Goal: Task Accomplishment & Management: Use online tool/utility

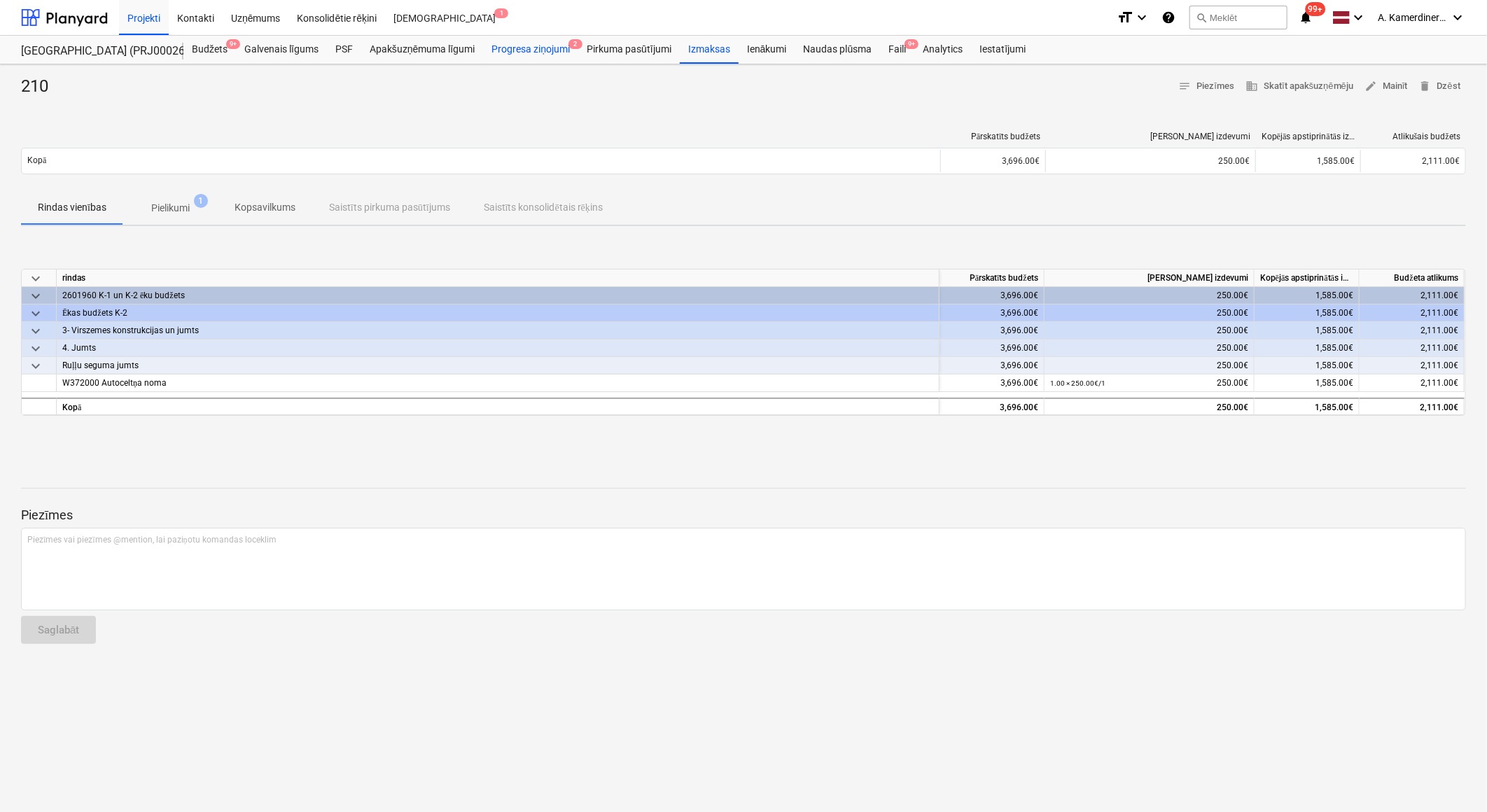
click at [527, 48] on div "Progresa ziņojumi 2" at bounding box center [531, 49] width 95 height 28
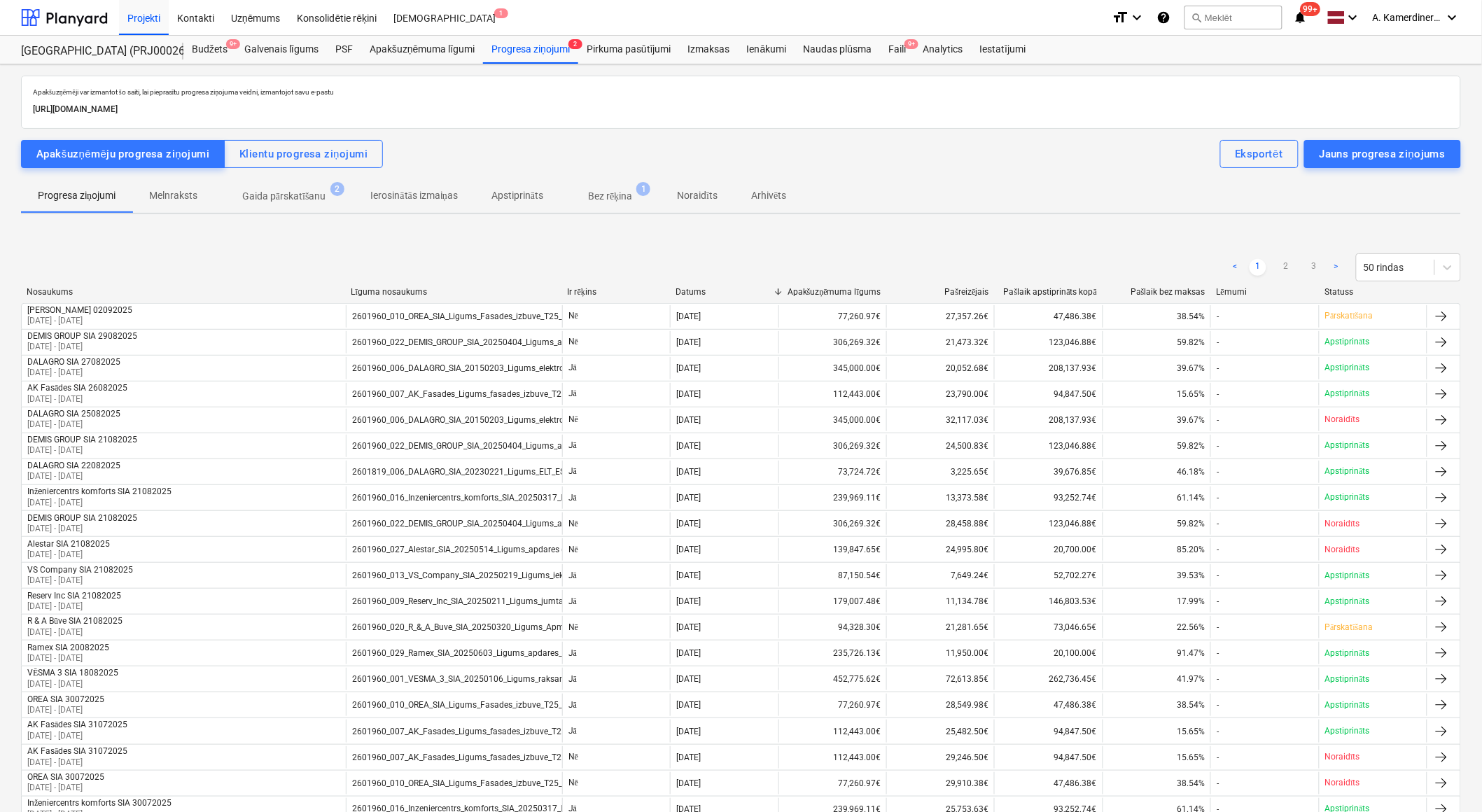
click at [302, 198] on p "Gaida pārskatīšanu" at bounding box center [284, 196] width 84 height 14
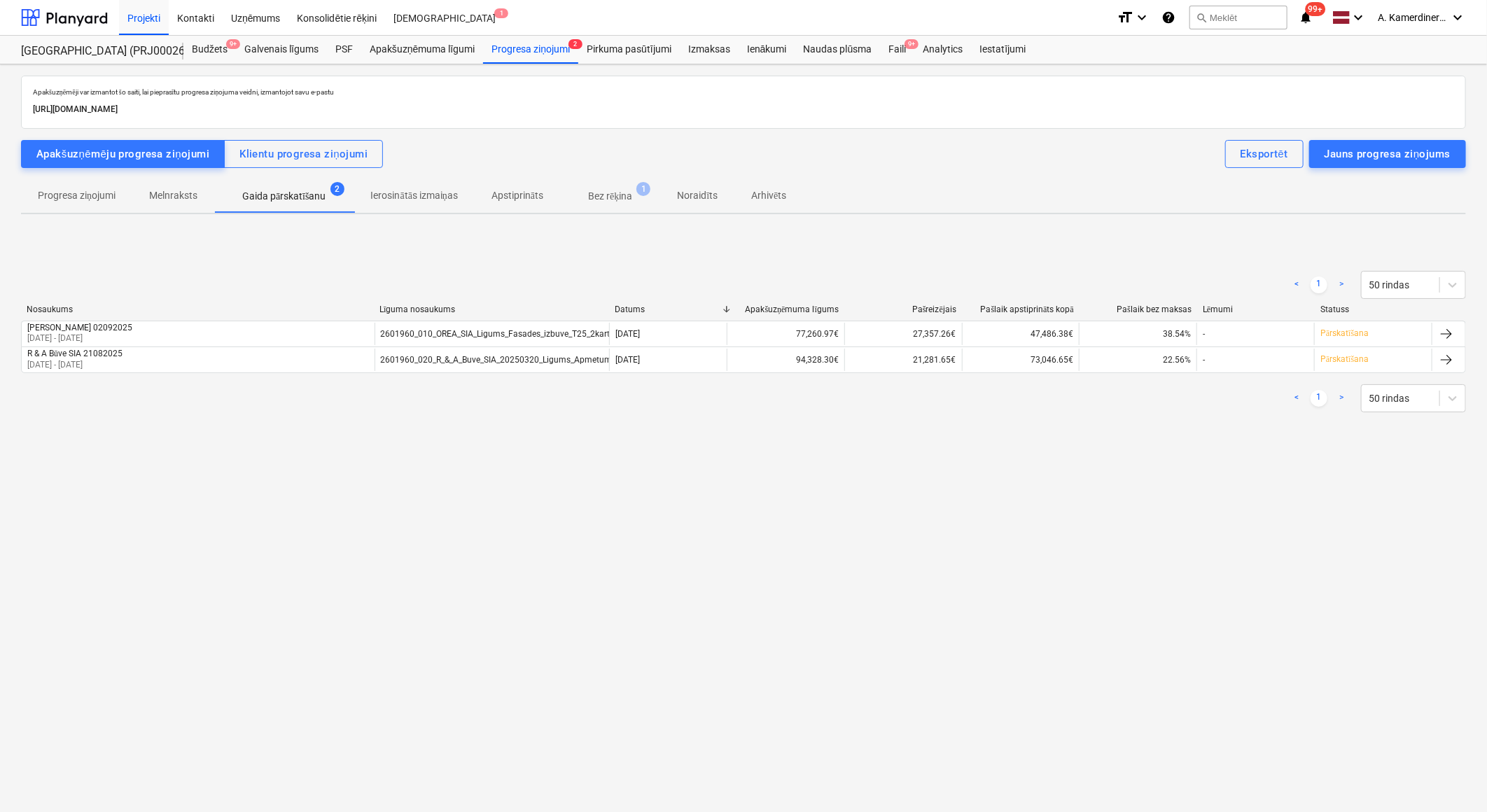
click at [618, 193] on p "Bez rēķina" at bounding box center [609, 196] width 44 height 14
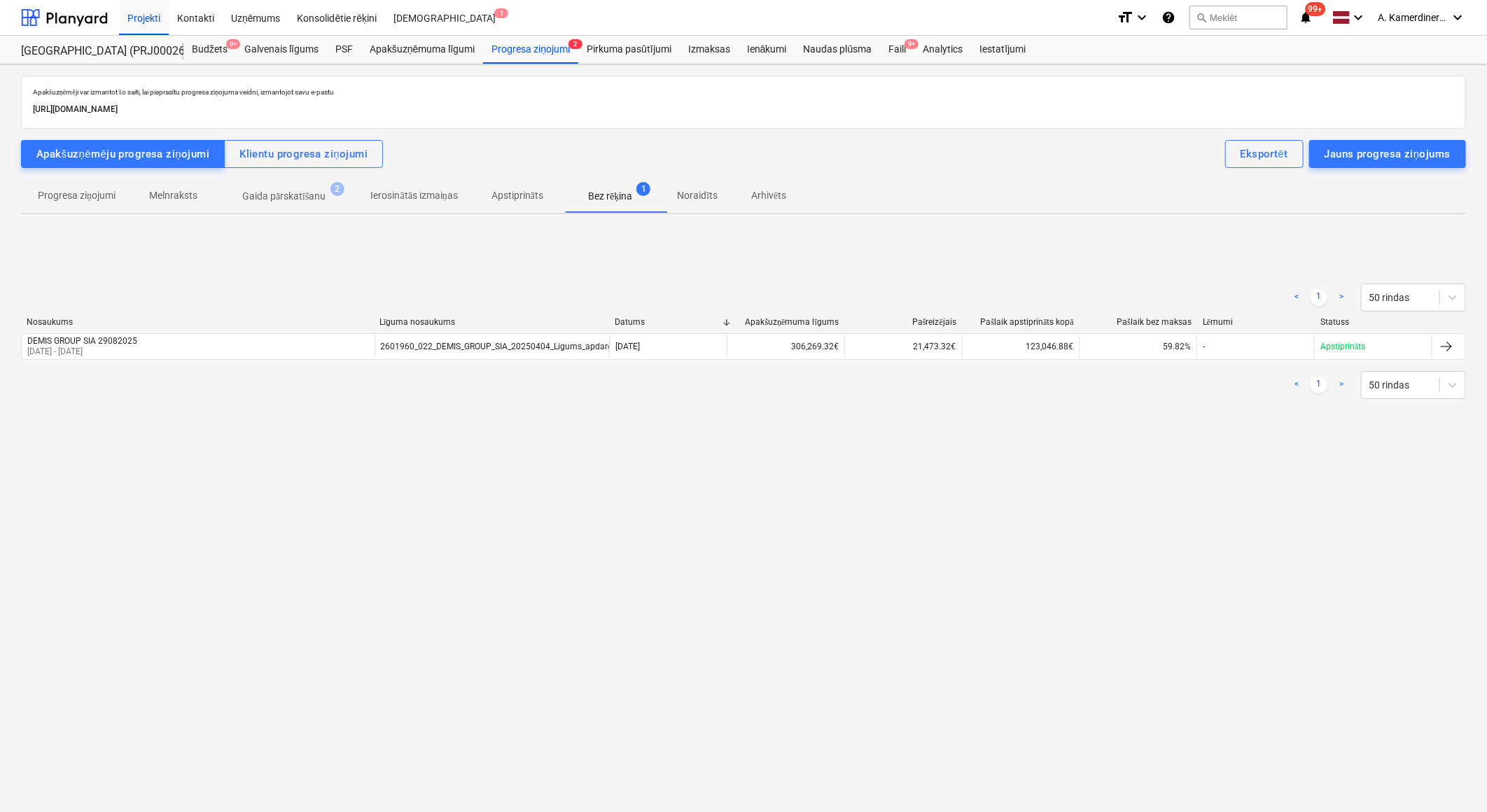
click at [319, 197] on p "Gaida pārskatīšanu" at bounding box center [284, 196] width 84 height 14
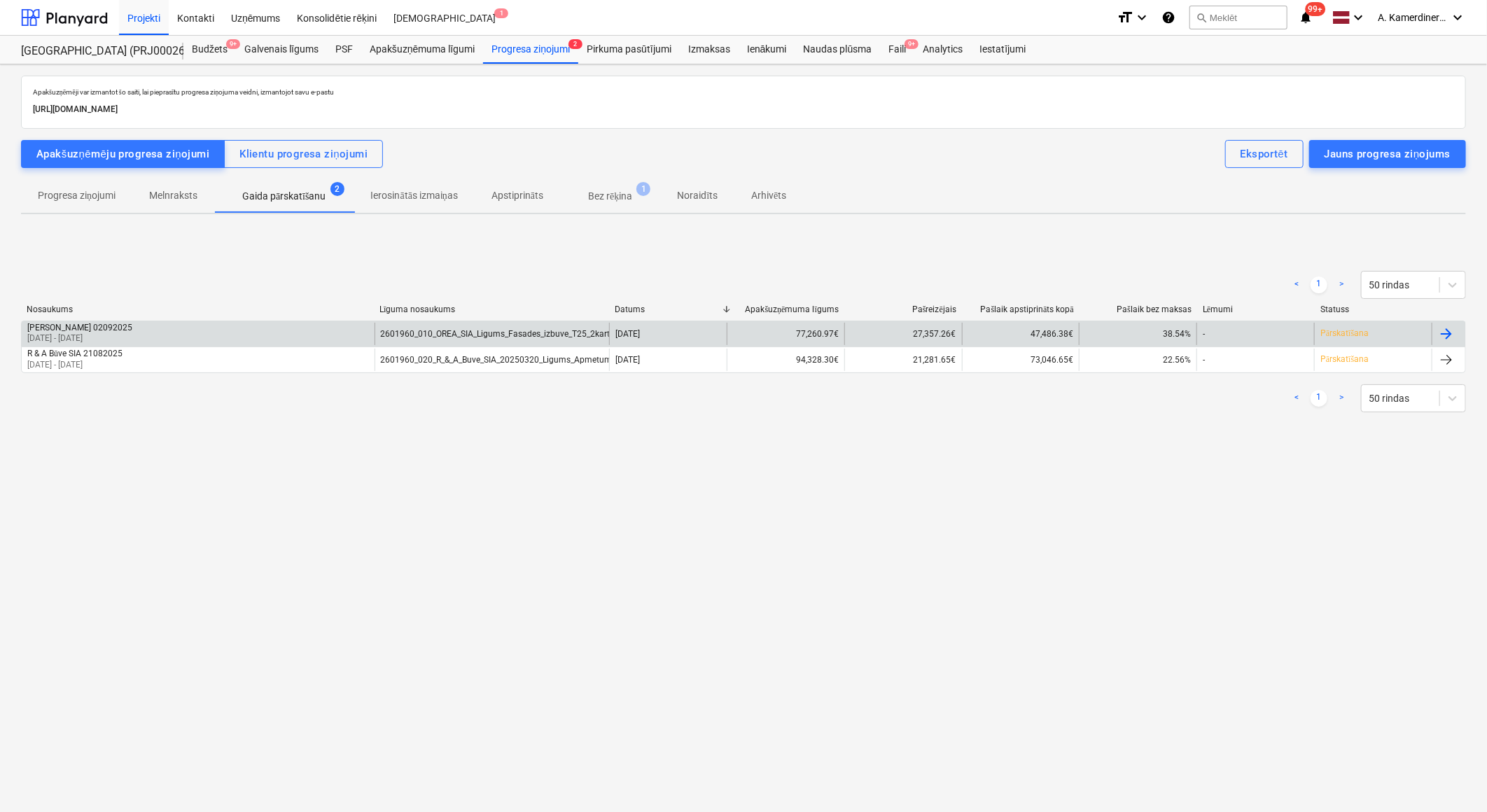
click at [500, 325] on div "2601960_010_OREA_SIA_Ligums_Fasades_izbuve_T25_2karta.pdf" at bounding box center [492, 334] width 235 height 23
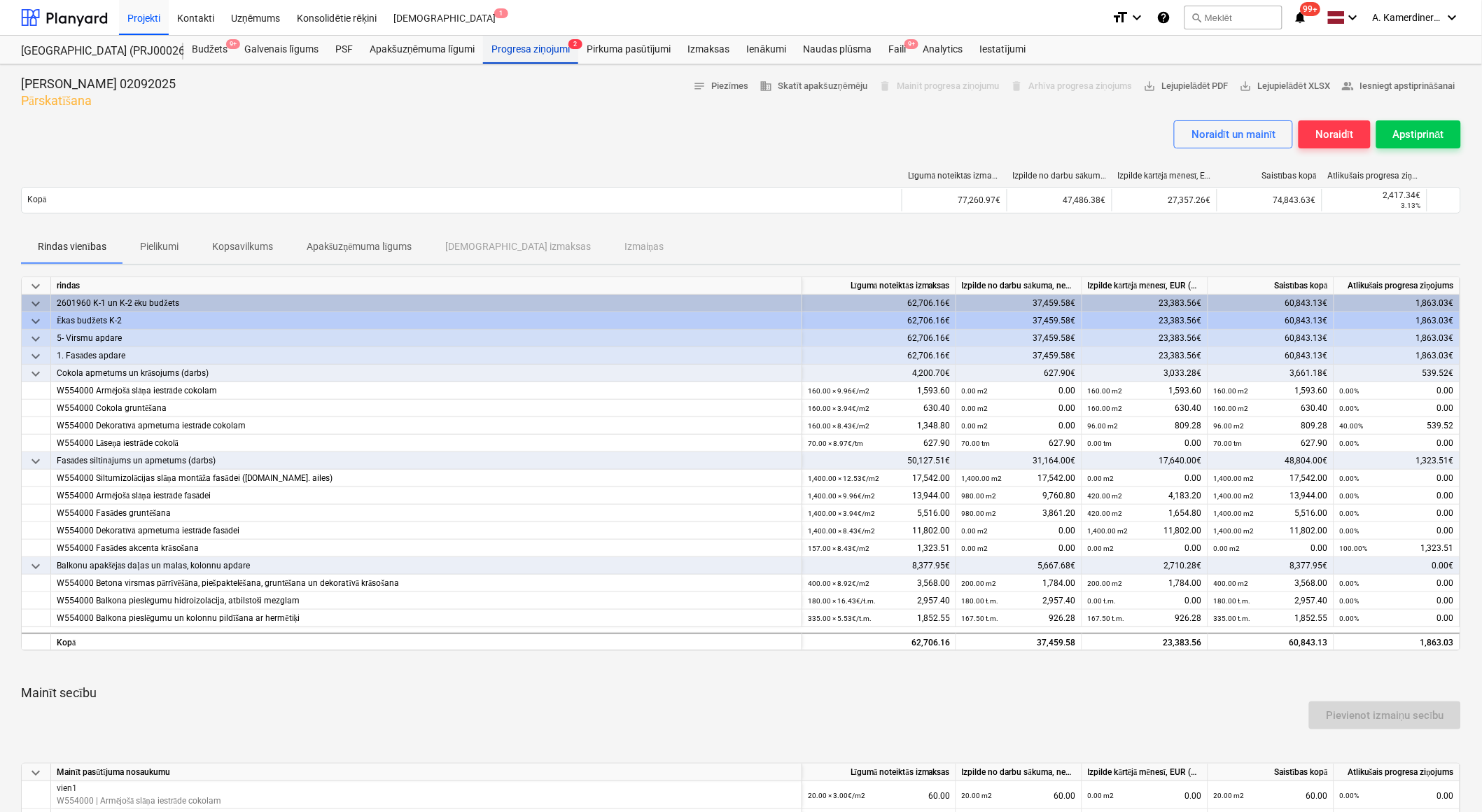
click at [506, 49] on div "Progresa ziņojumi 2" at bounding box center [531, 49] width 95 height 28
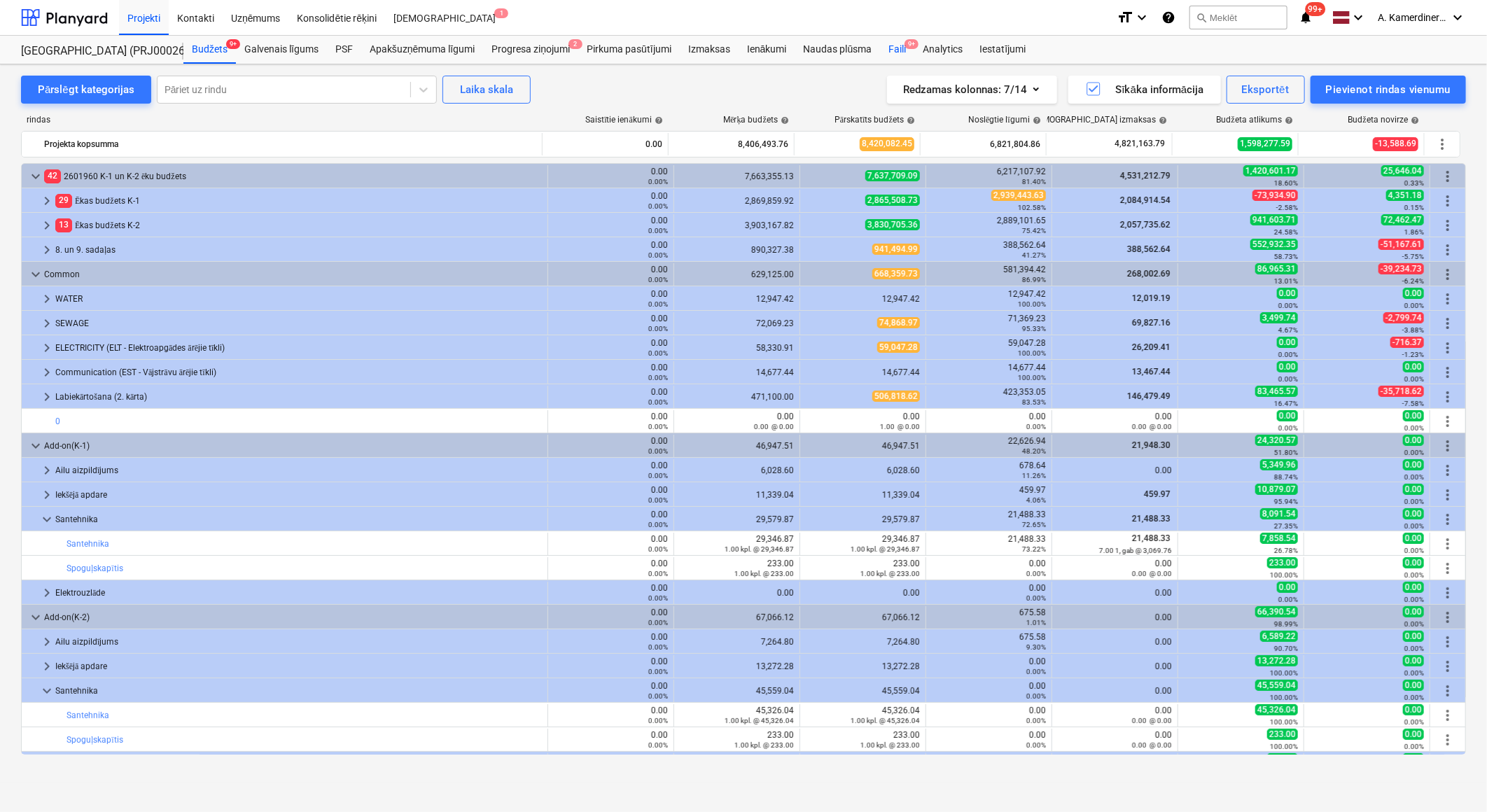
click at [887, 52] on div "Faili 9+" at bounding box center [897, 49] width 34 height 28
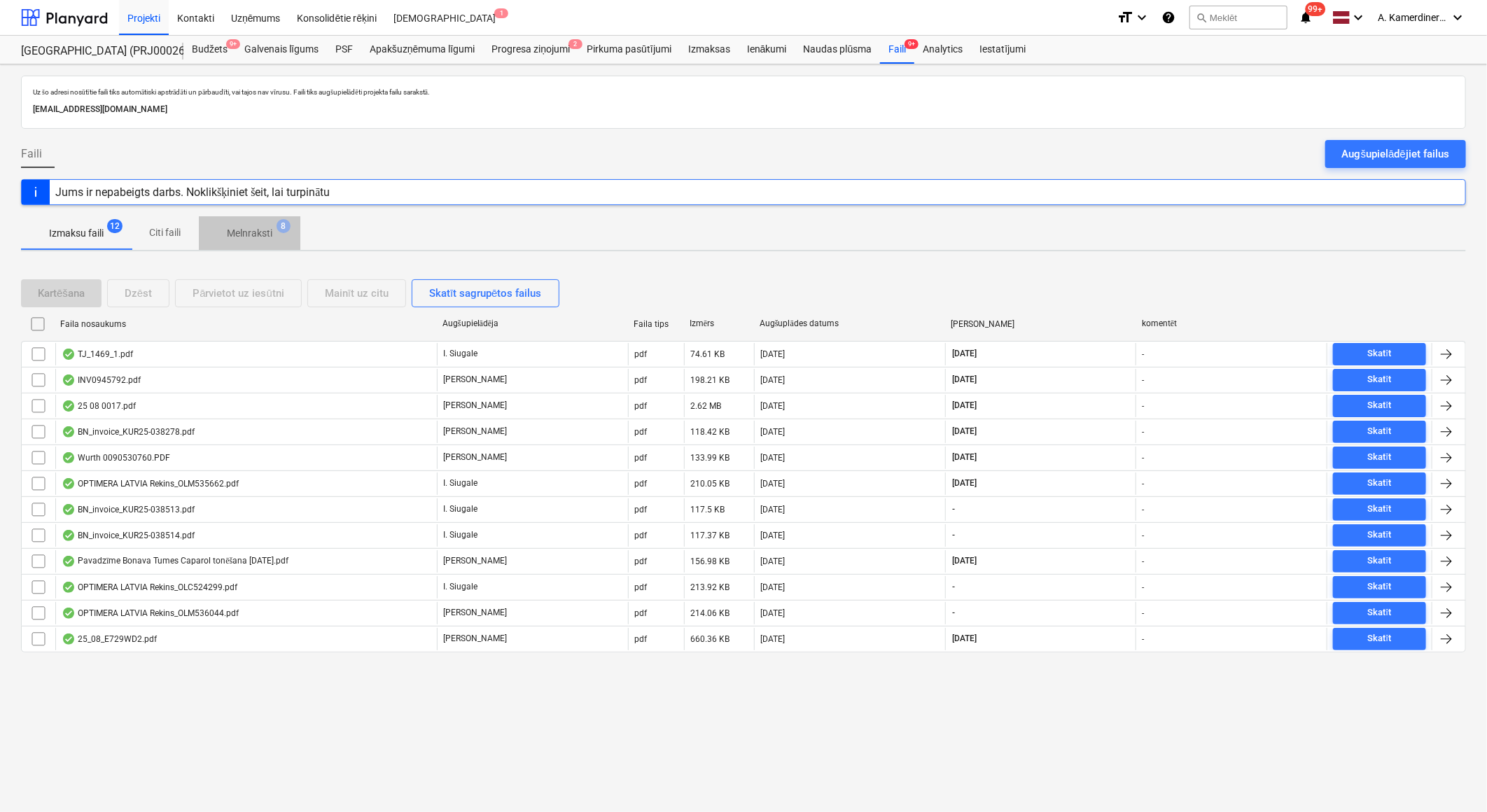
click at [264, 232] on p "Melnraksti" at bounding box center [250, 233] width 46 height 14
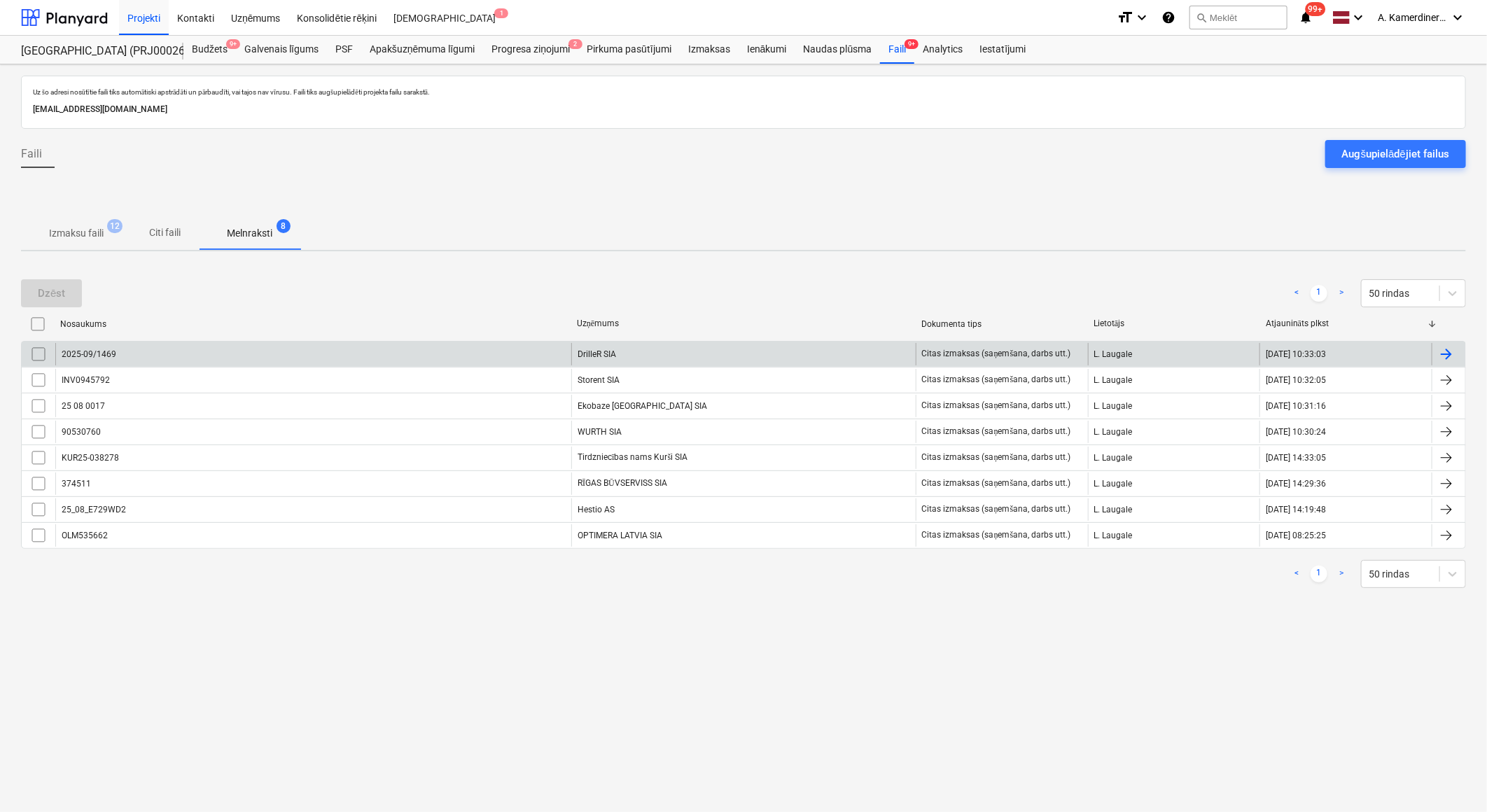
click at [653, 352] on div "DrilleR SIA" at bounding box center [744, 355] width 344 height 23
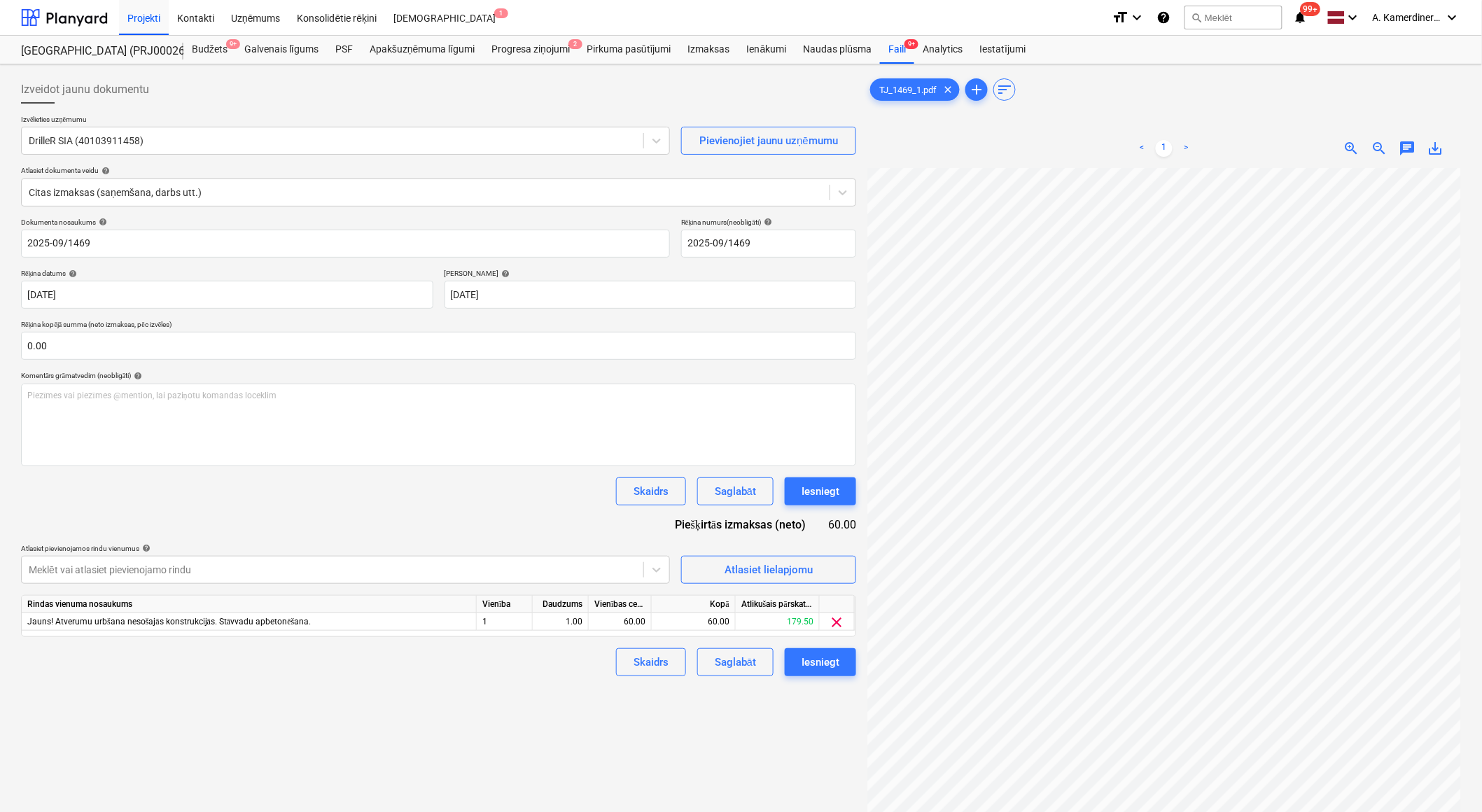
scroll to position [66, 38]
click at [851, 491] on button "Iesniegt" at bounding box center [820, 491] width 71 height 28
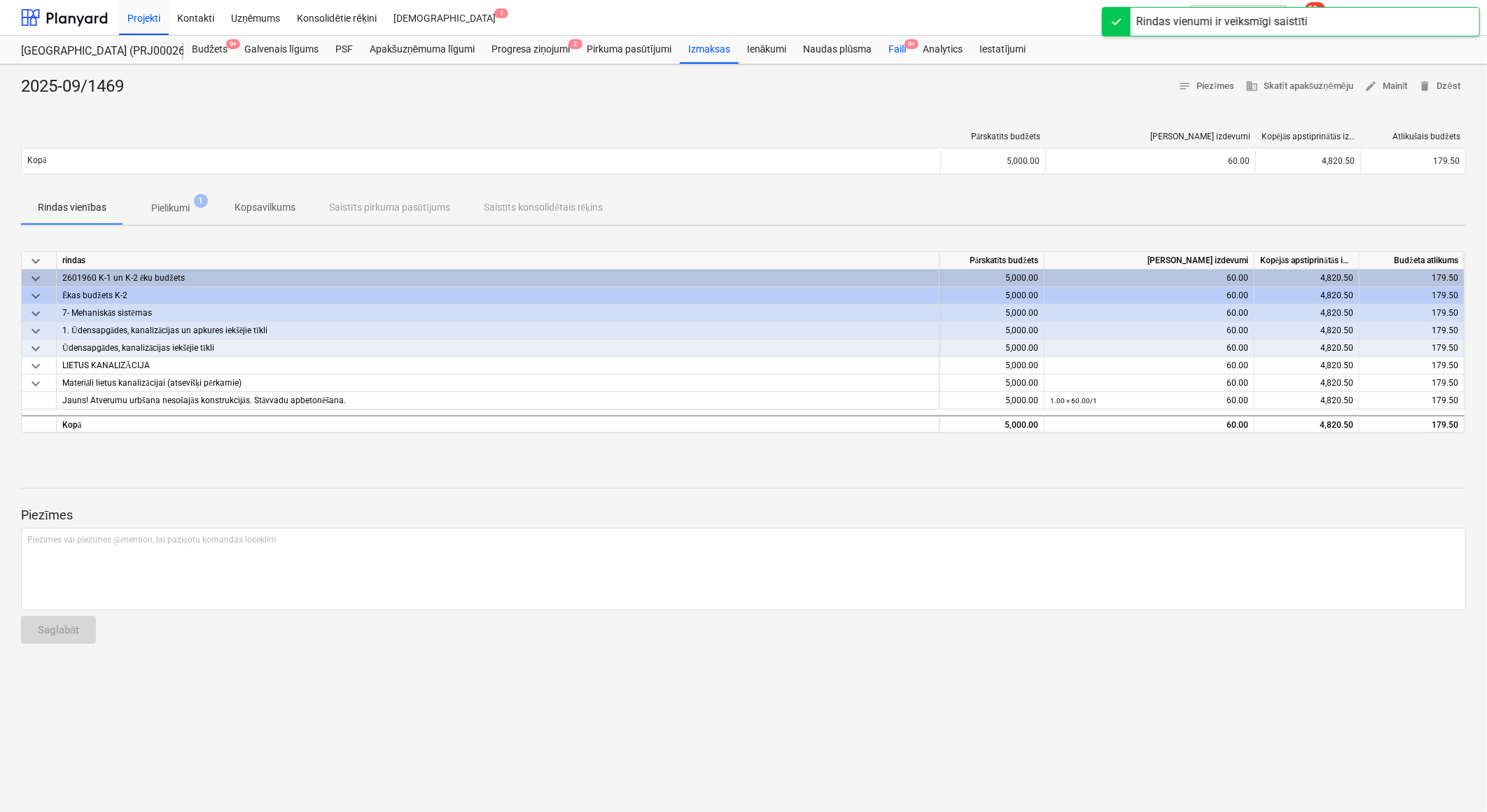
click at [903, 42] on div "Faili 9+" at bounding box center [897, 49] width 34 height 28
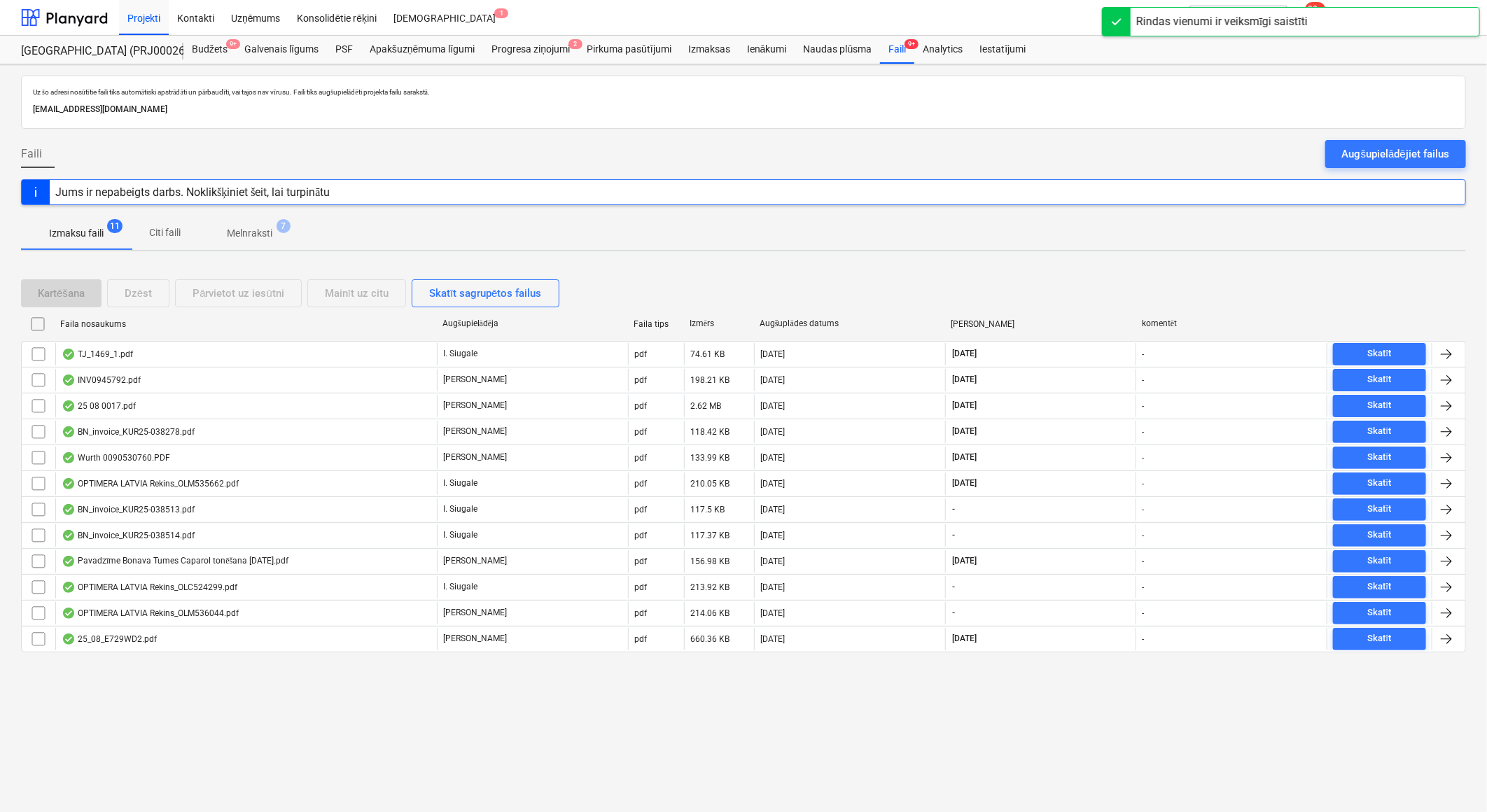
click at [264, 237] on p "Melnraksti" at bounding box center [250, 233] width 46 height 14
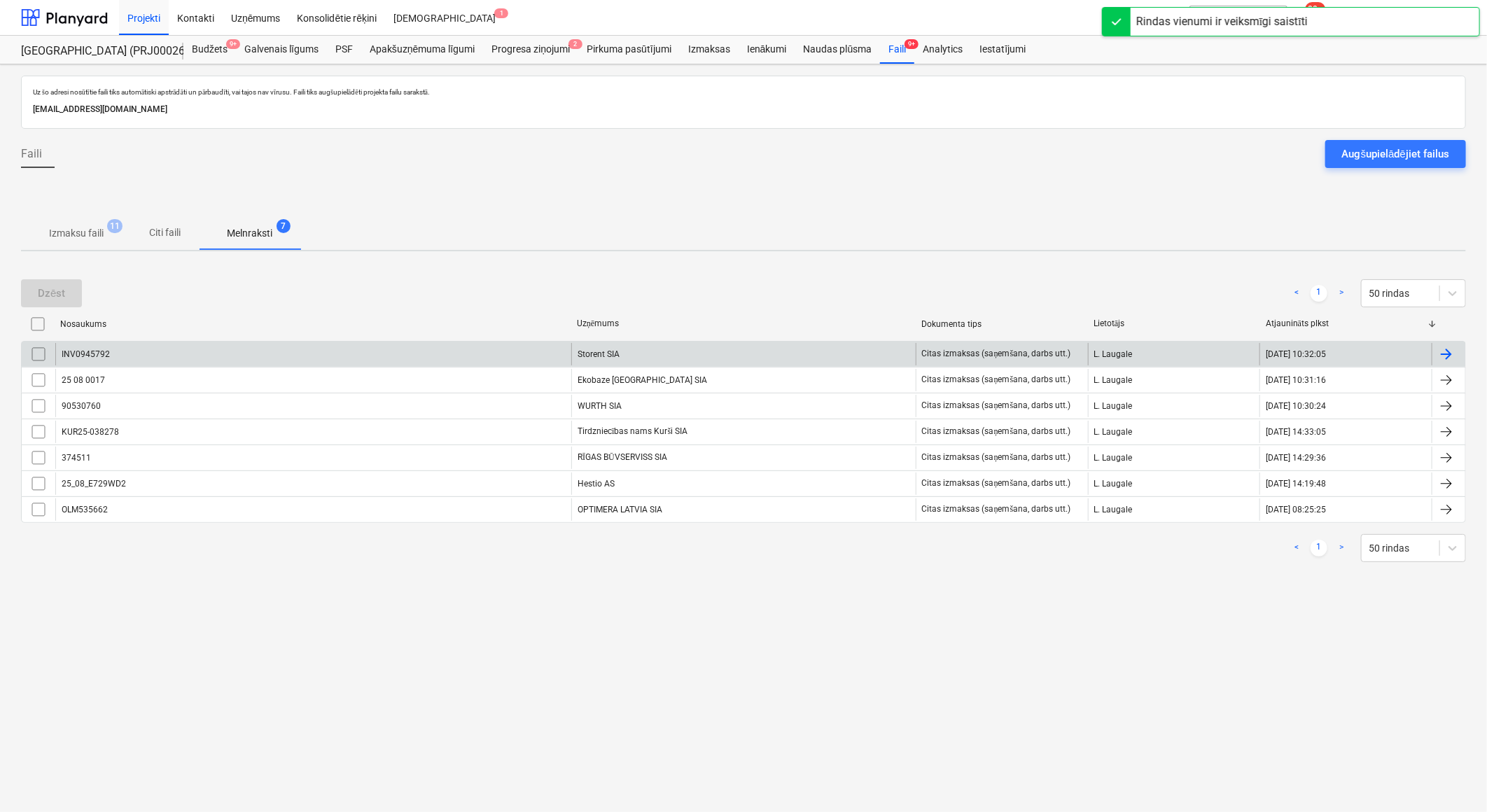
click at [647, 355] on div "Storent SIA" at bounding box center [744, 355] width 344 height 23
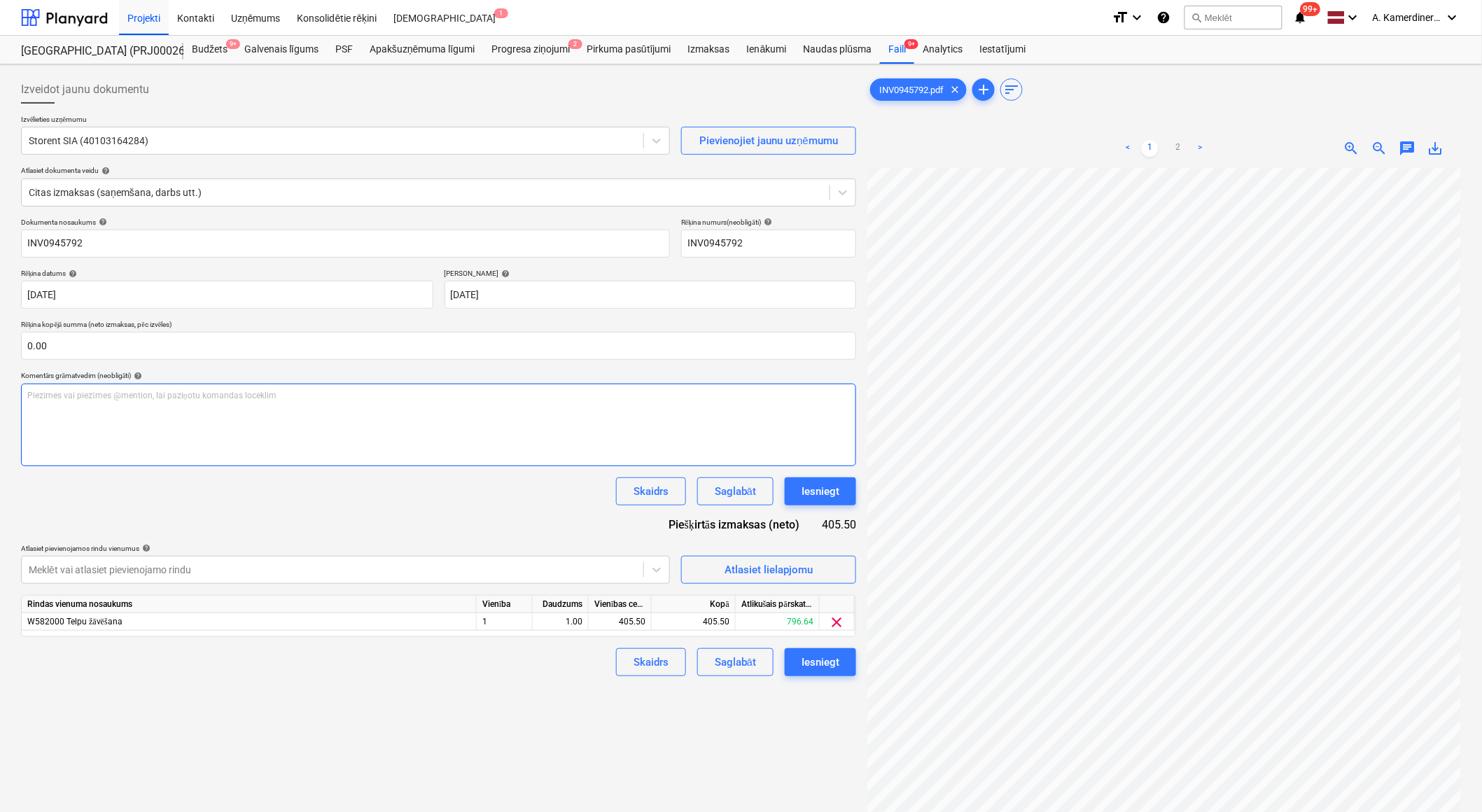
scroll to position [38, 38]
click at [829, 494] on div "Iesniegt" at bounding box center [821, 491] width 38 height 18
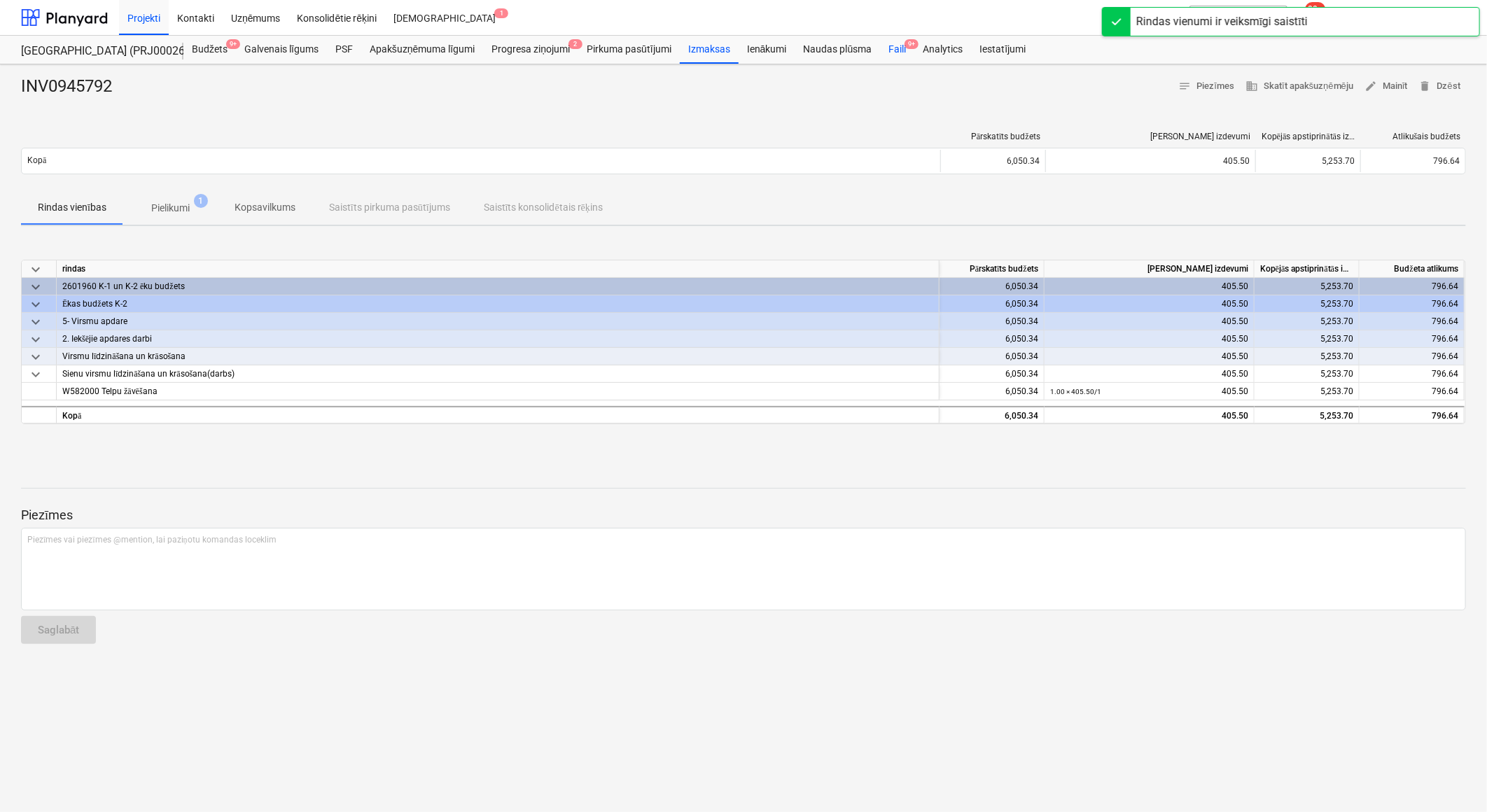
click at [885, 54] on div "Faili 9+" at bounding box center [897, 49] width 34 height 28
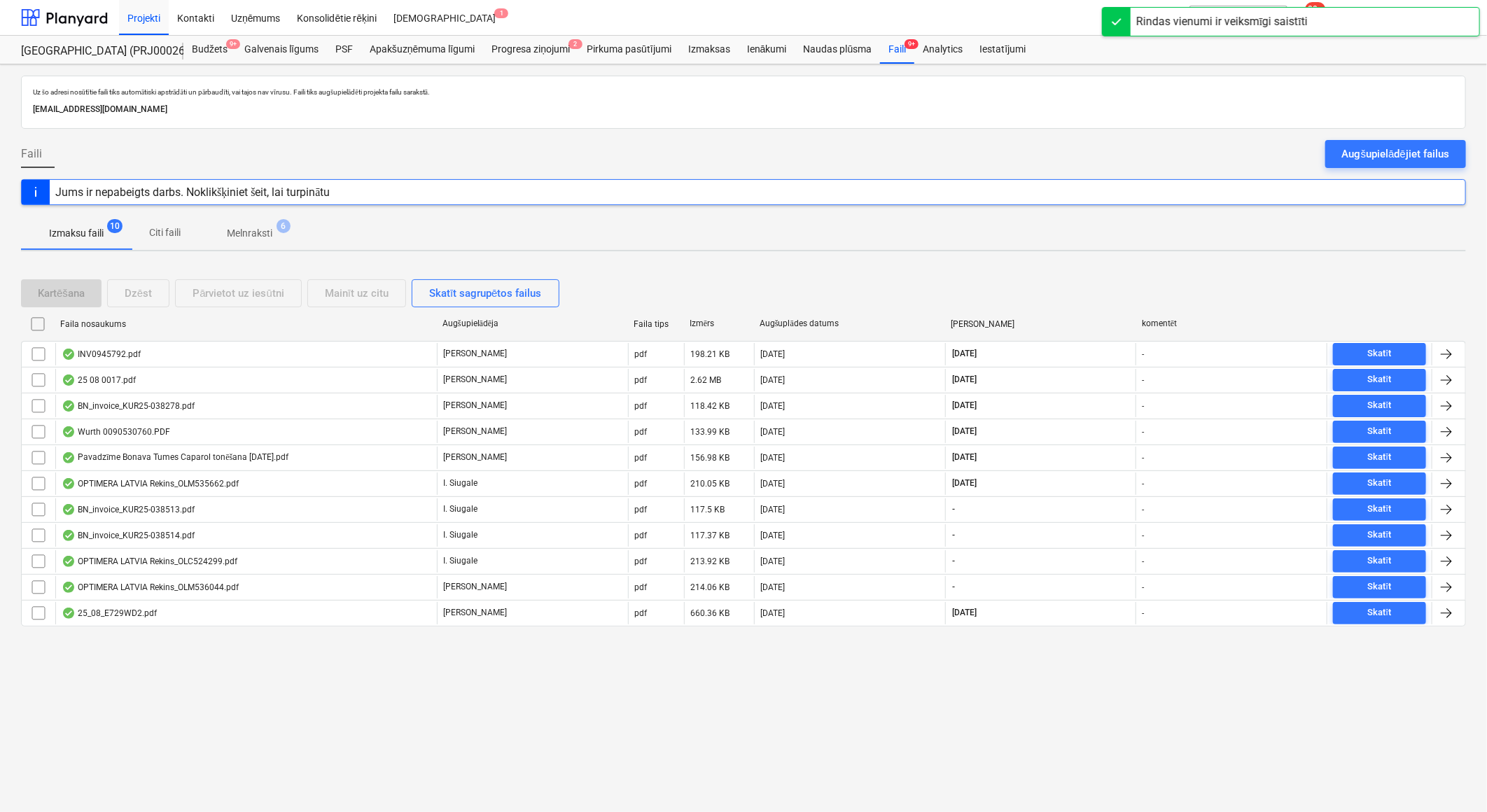
click at [261, 221] on span "Melnraksti 6" at bounding box center [249, 233] width 102 height 26
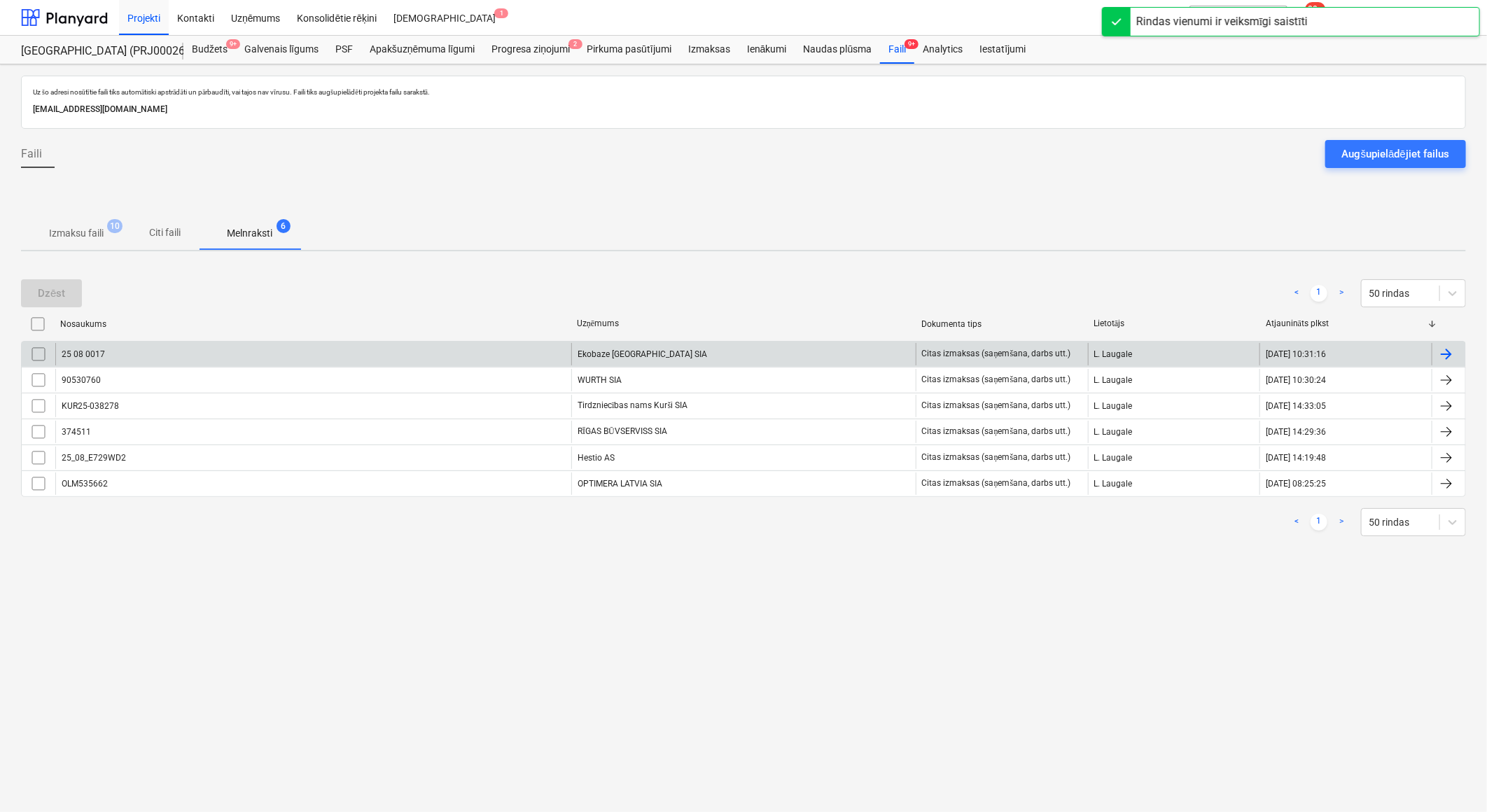
click at [607, 341] on div "25 08 0017 Ekobaze [GEOGRAPHIC_DATA] SIA Citas izmaksas (saņemšana, darbs utt.)…" at bounding box center [743, 354] width 1444 height 26
click at [614, 353] on div "Ekobaze [GEOGRAPHIC_DATA] SIA" at bounding box center [744, 355] width 344 height 23
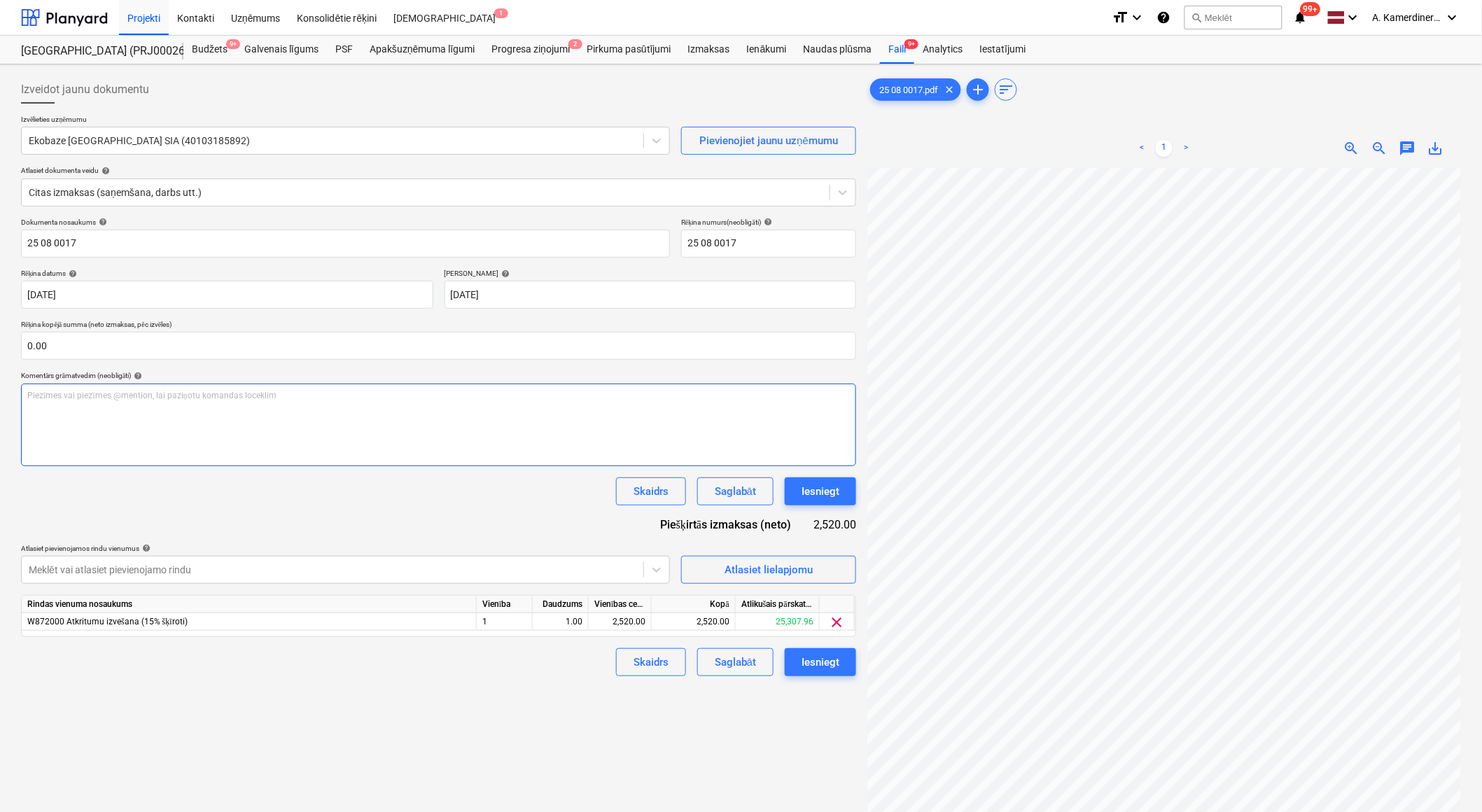
scroll to position [85, 38]
click at [838, 493] on div "Iesniegt" at bounding box center [821, 491] width 38 height 18
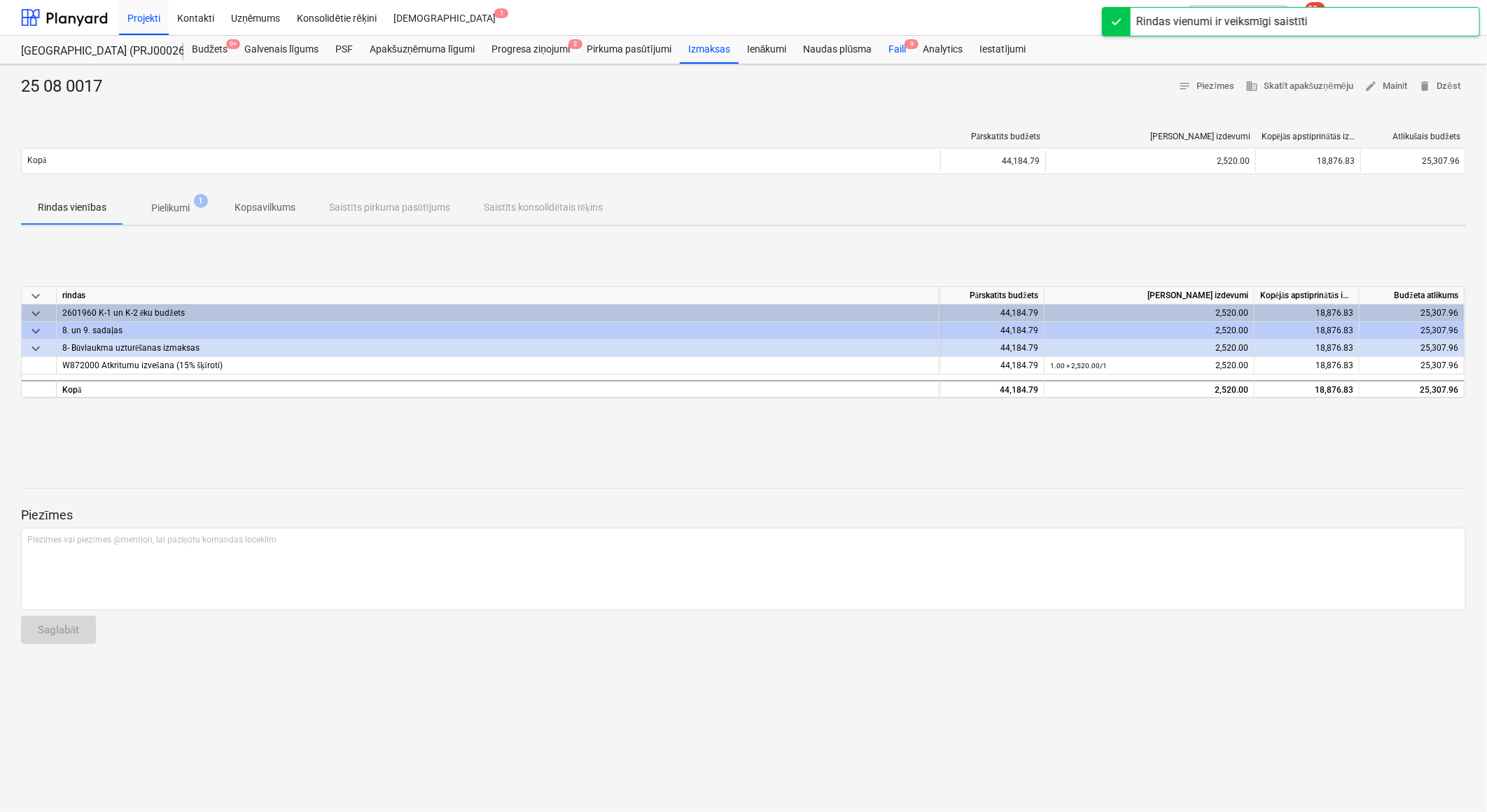
click at [897, 44] on div "Faili 9" at bounding box center [897, 49] width 34 height 28
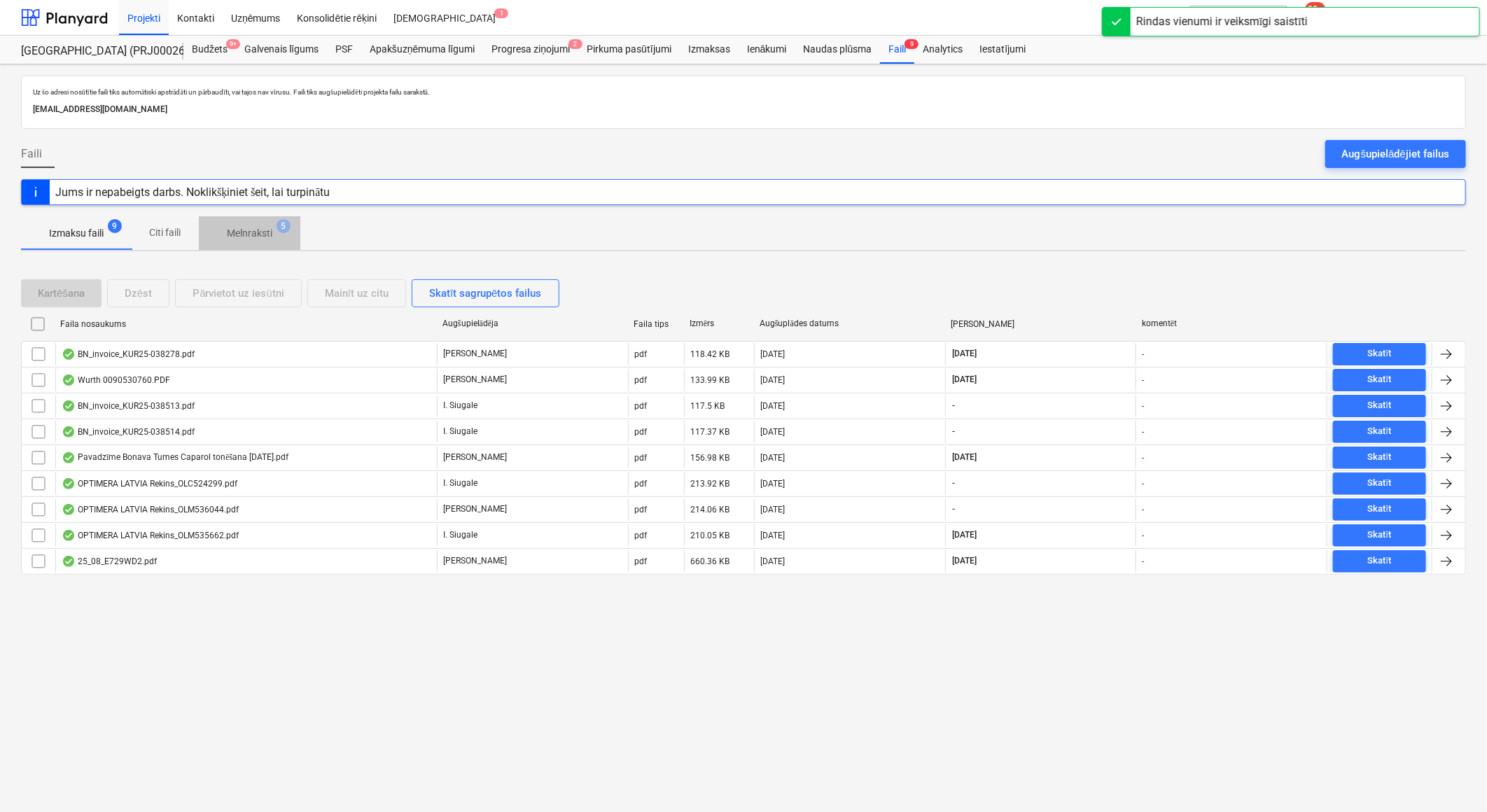
click at [242, 239] on p "Melnraksti" at bounding box center [250, 233] width 46 height 14
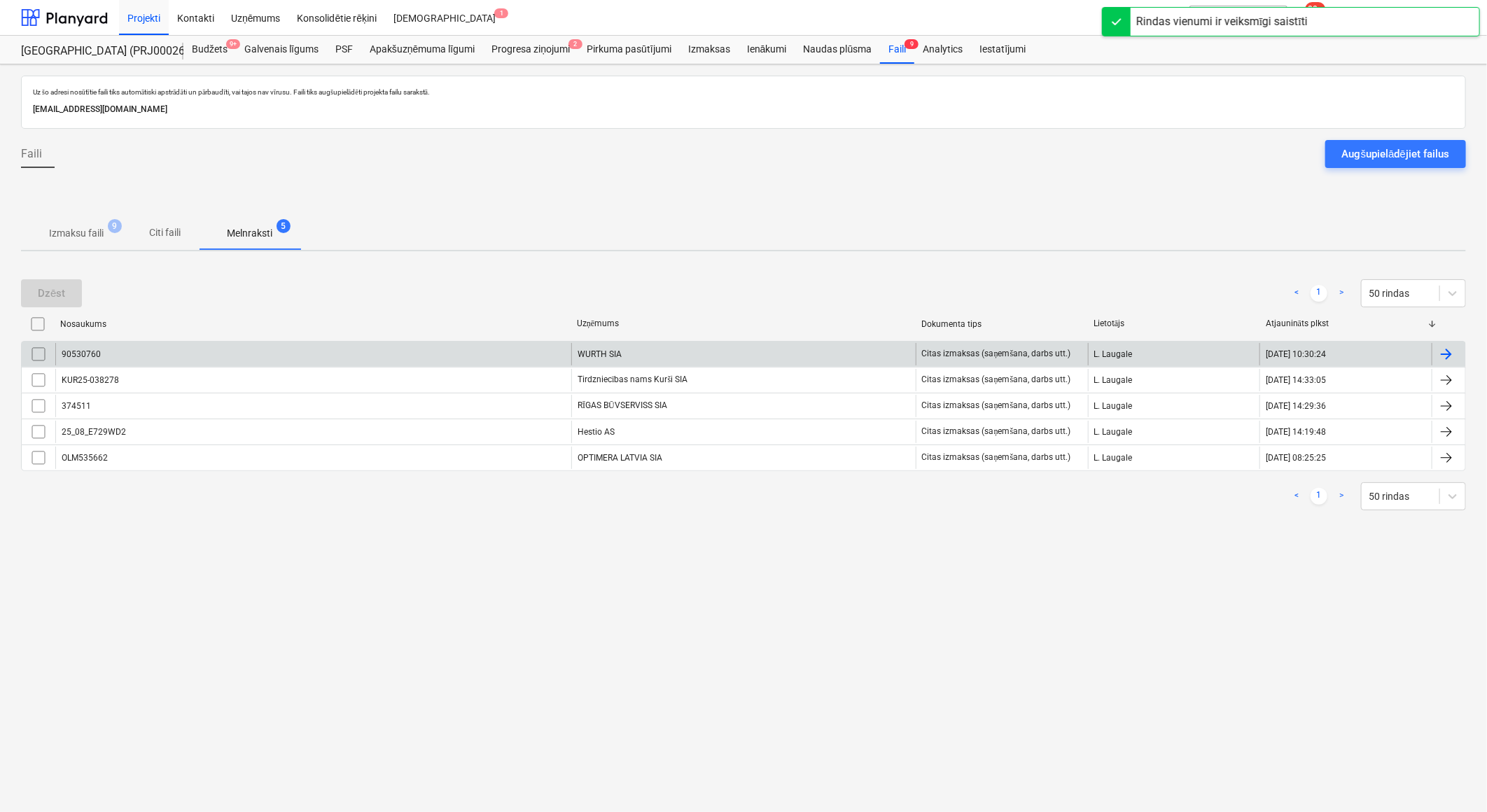
click at [662, 347] on div "WURTH SIA" at bounding box center [744, 355] width 344 height 23
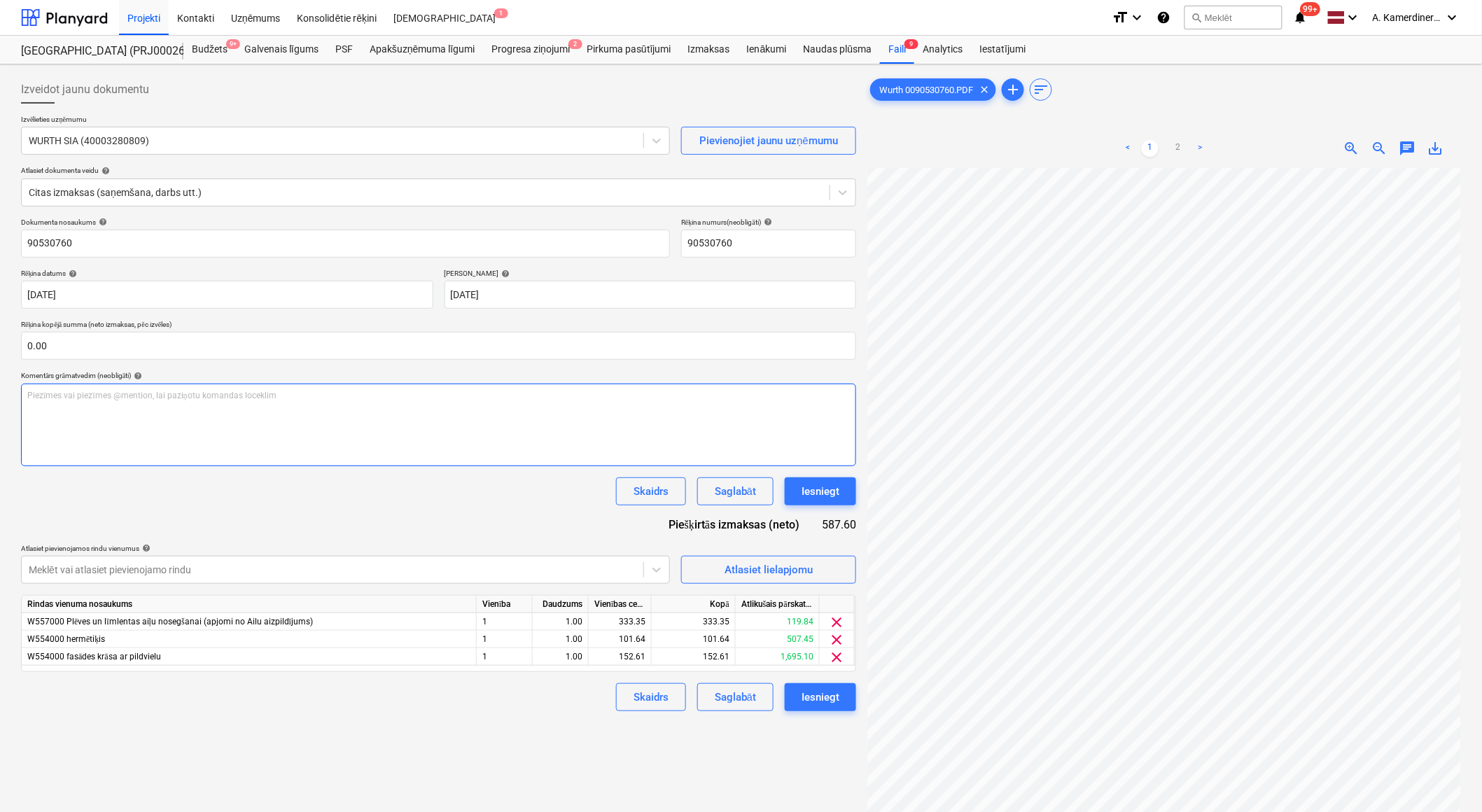
scroll to position [0, 38]
click at [1179, 145] on link "2" at bounding box center [1179, 148] width 17 height 17
click at [1154, 145] on link "1" at bounding box center [1151, 148] width 17 height 17
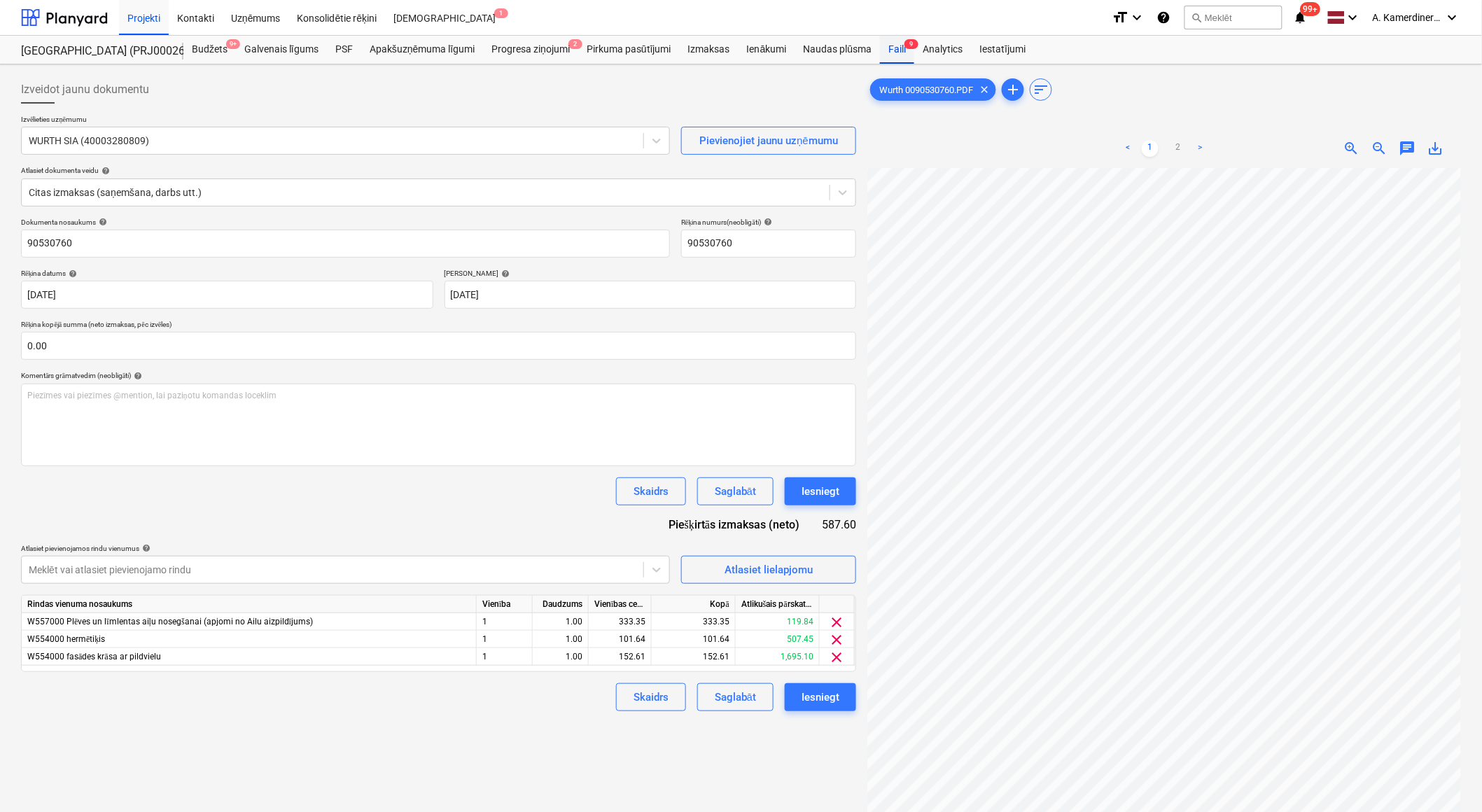
click at [907, 49] on div "Faili 9" at bounding box center [897, 49] width 34 height 28
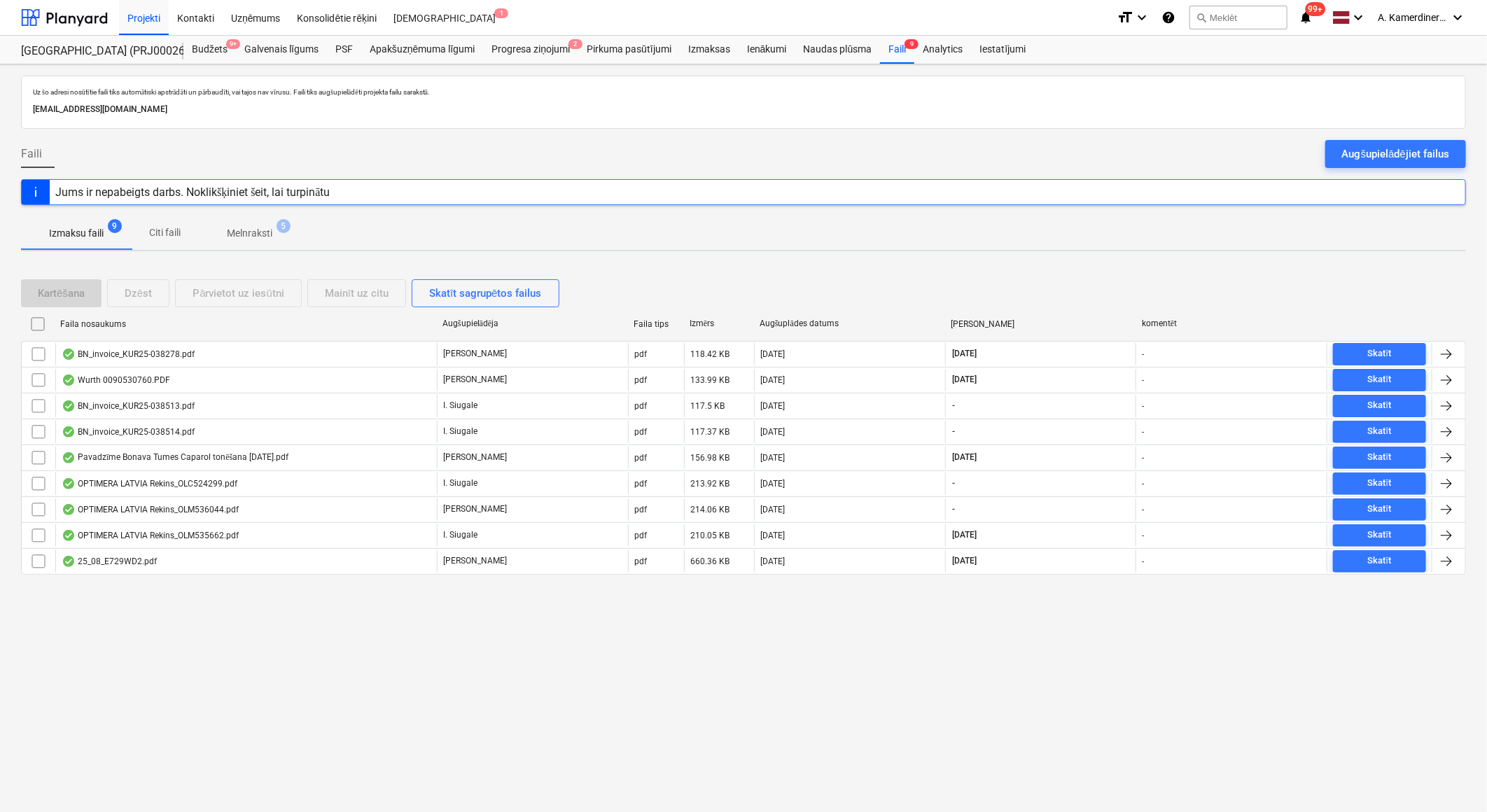
click at [264, 235] on p "Melnraksti" at bounding box center [250, 233] width 46 height 14
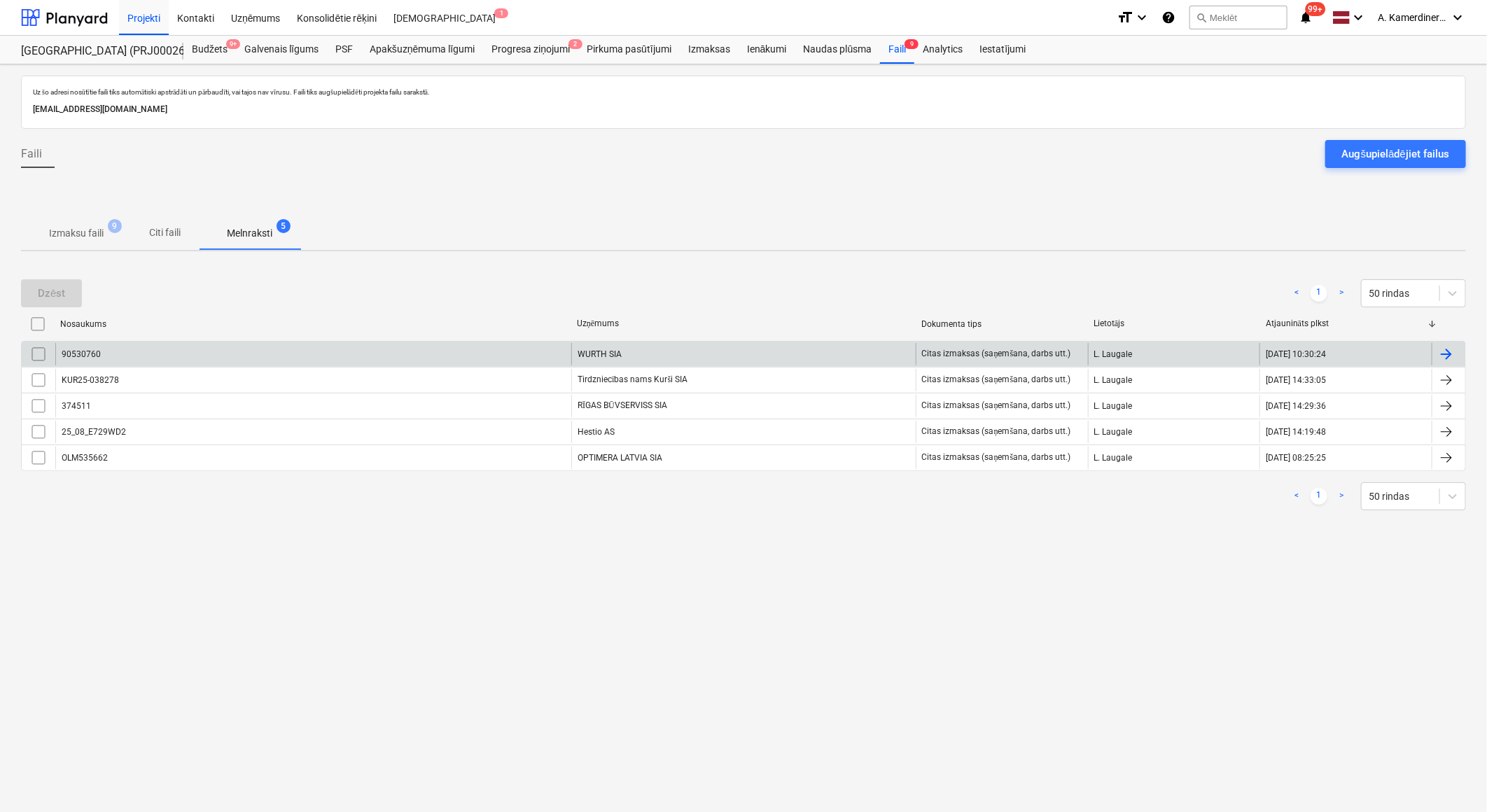
click at [38, 354] on input "checkbox" at bounding box center [39, 355] width 23 height 23
click at [53, 290] on div "Dzēst" at bounding box center [51, 293] width 28 height 18
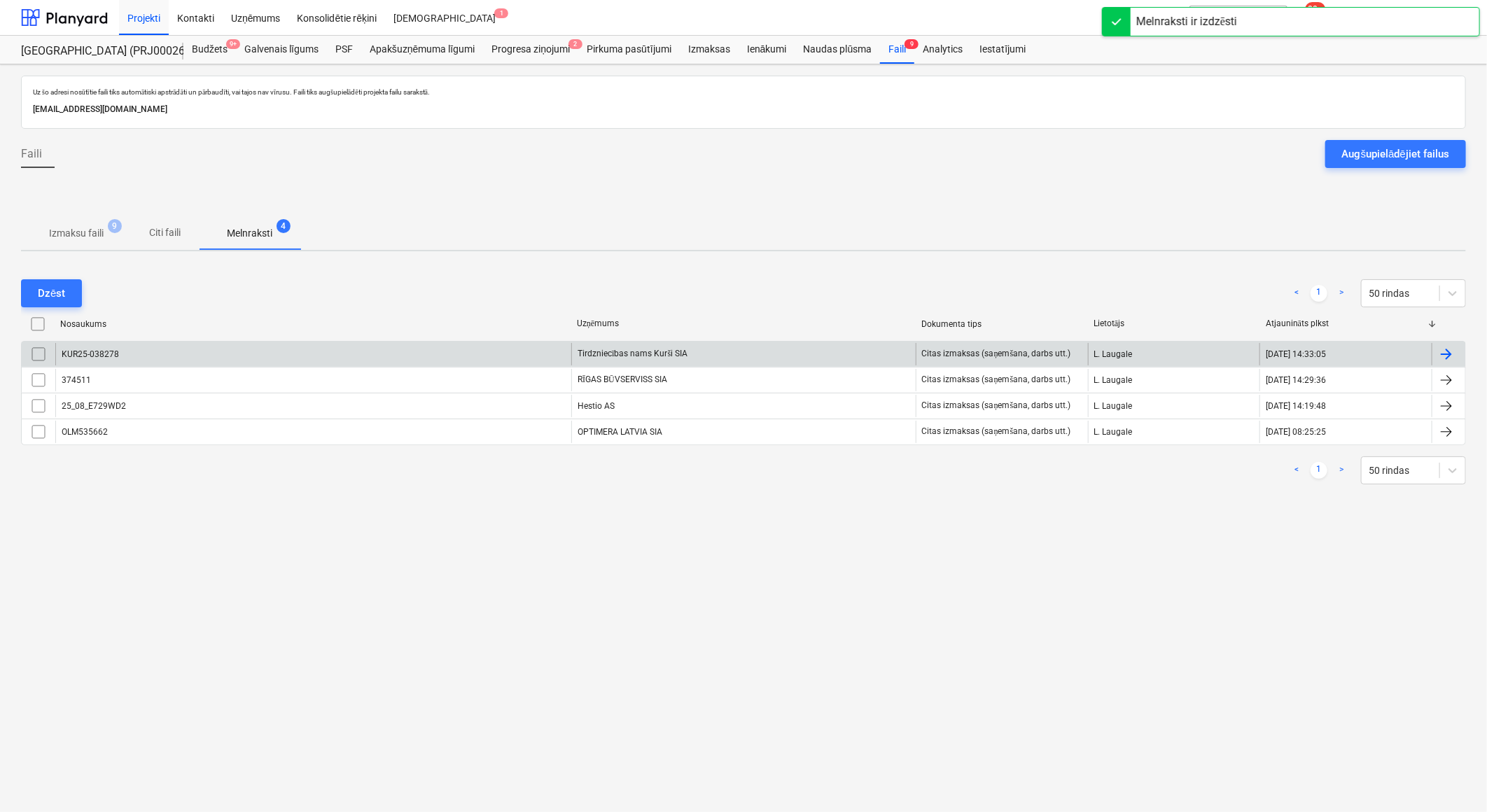
click at [584, 346] on div "Tirdzniecības nams Kurši SIA" at bounding box center [744, 355] width 344 height 23
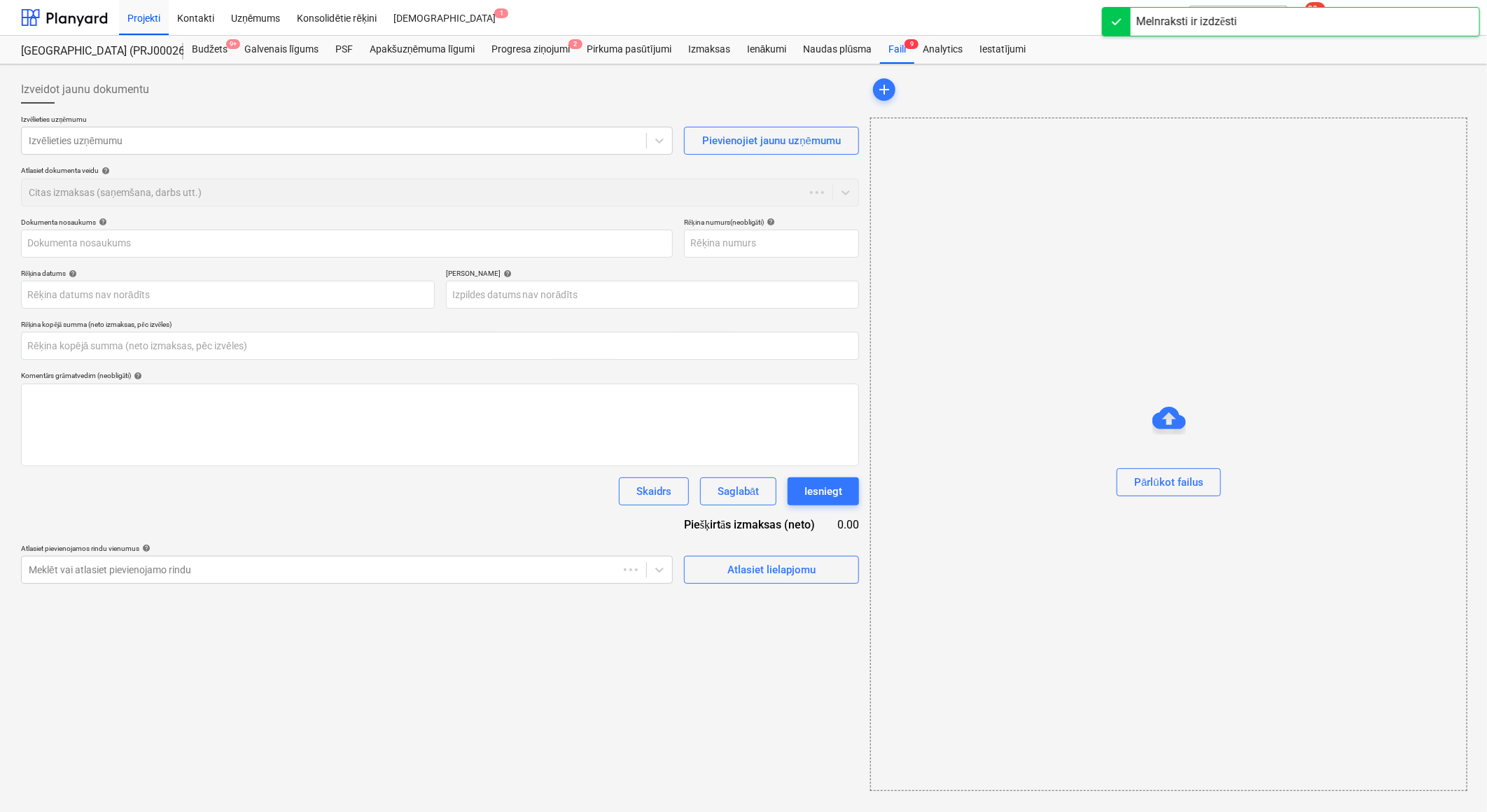
type input "KUR25-038278"
type input "[DATE]"
type input "0.00"
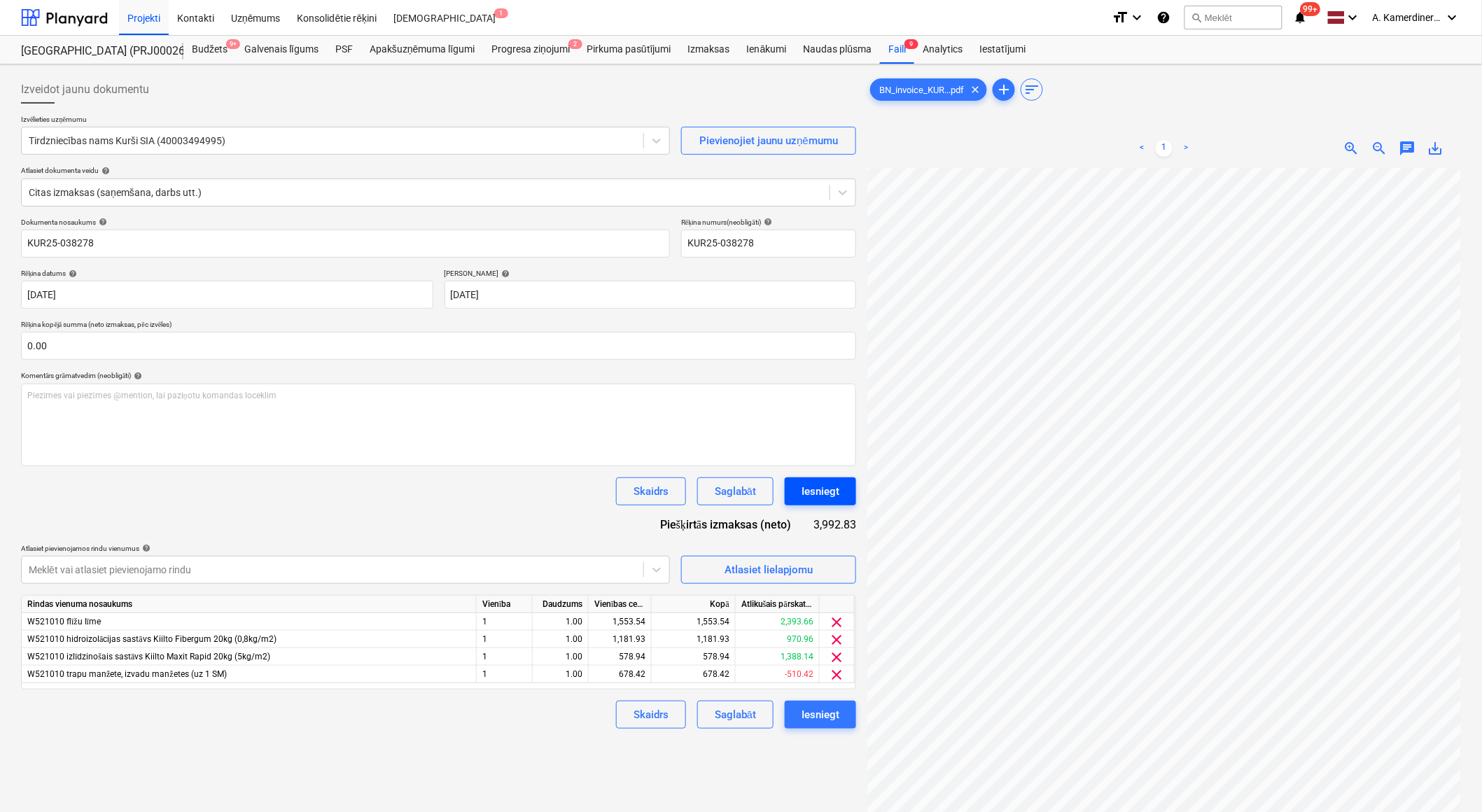
scroll to position [91, 56]
click at [828, 493] on div "Iesniegt" at bounding box center [821, 491] width 38 height 18
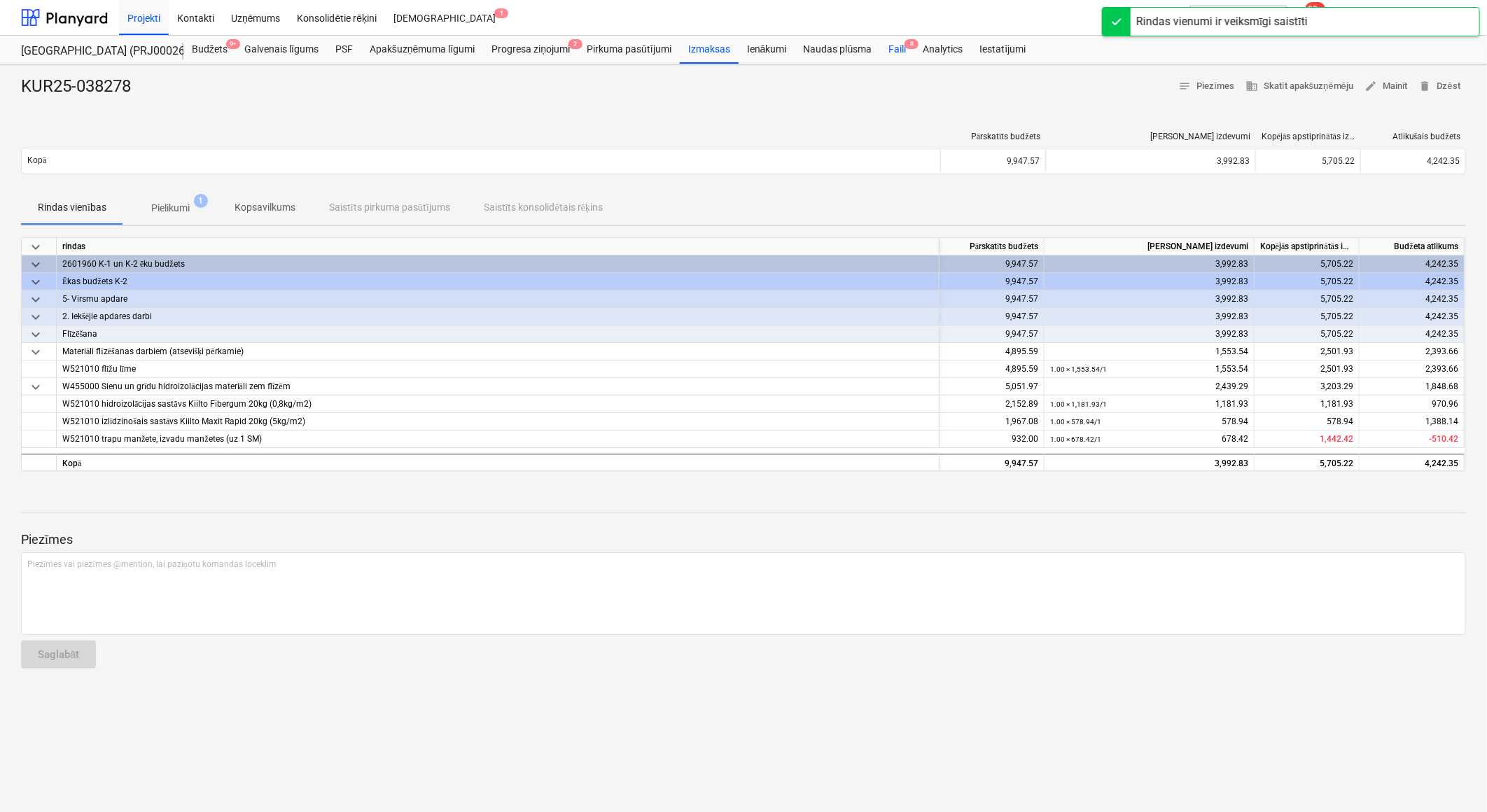
click at [898, 48] on div "Faili 8" at bounding box center [897, 49] width 34 height 28
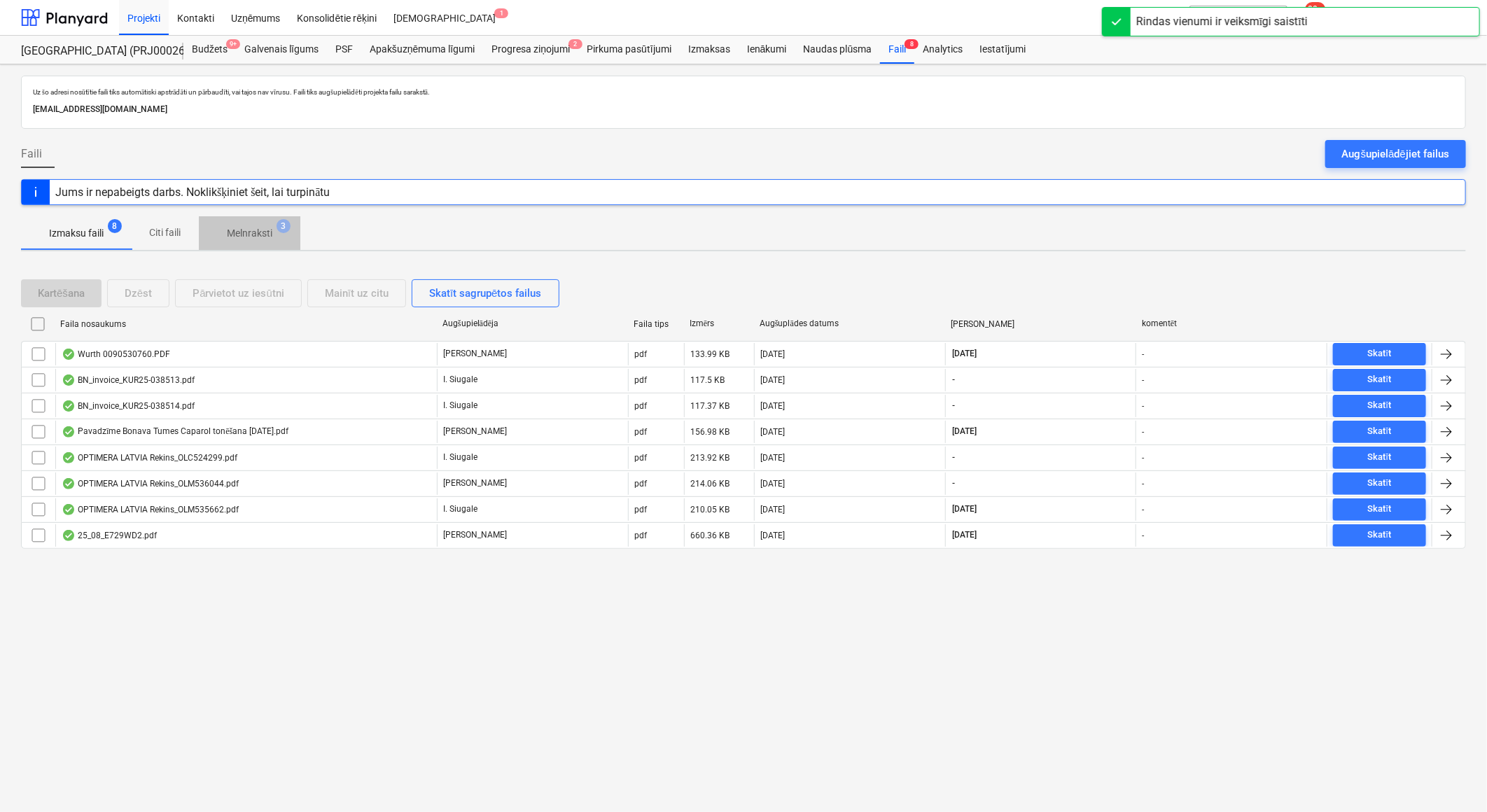
click at [252, 235] on p "Melnraksti" at bounding box center [250, 233] width 46 height 14
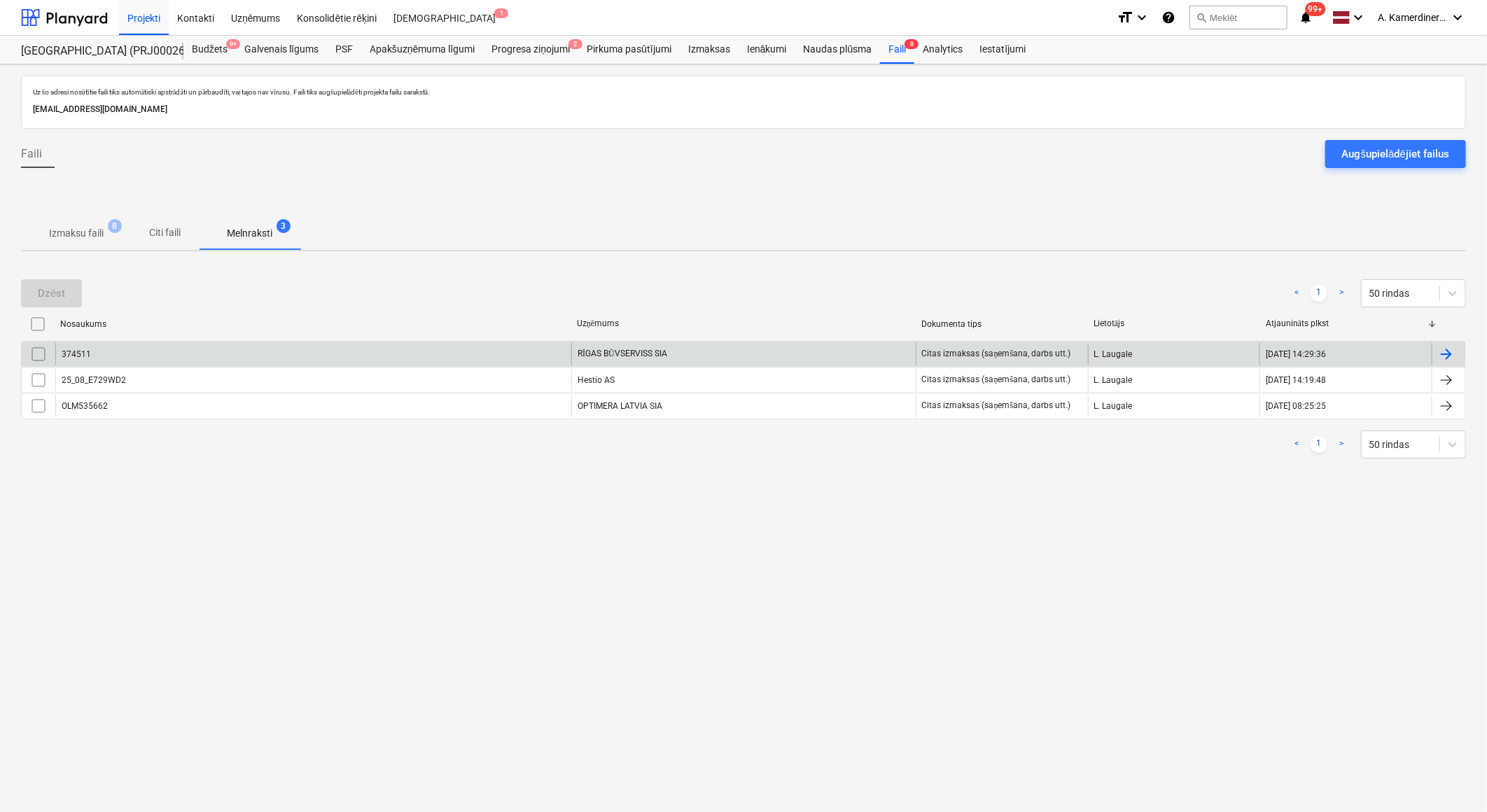
click at [653, 358] on div "RĪGAS BŪVSERVISS SIA" at bounding box center [744, 355] width 344 height 23
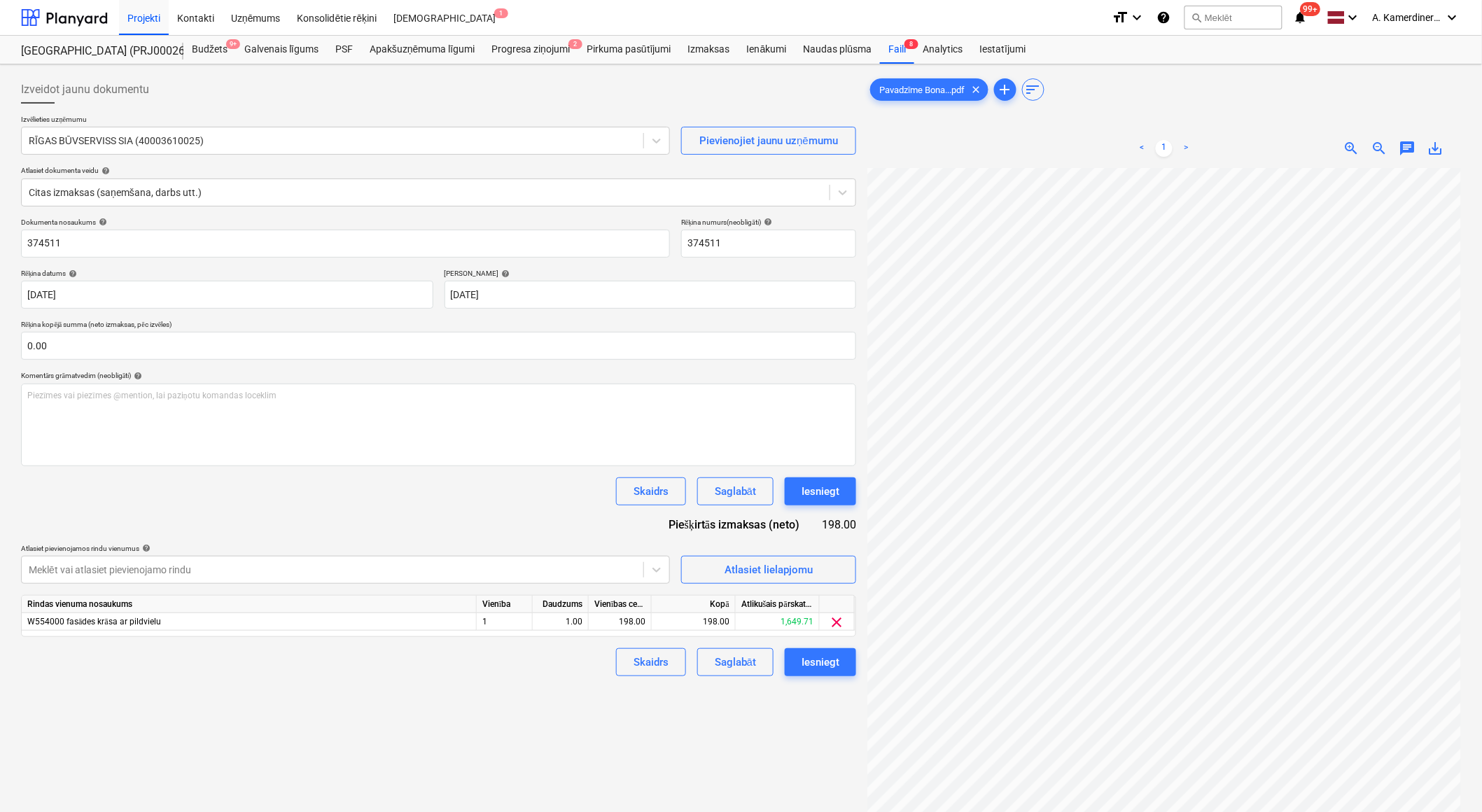
scroll to position [38, 37]
click at [830, 493] on div "Iesniegt" at bounding box center [821, 491] width 38 height 18
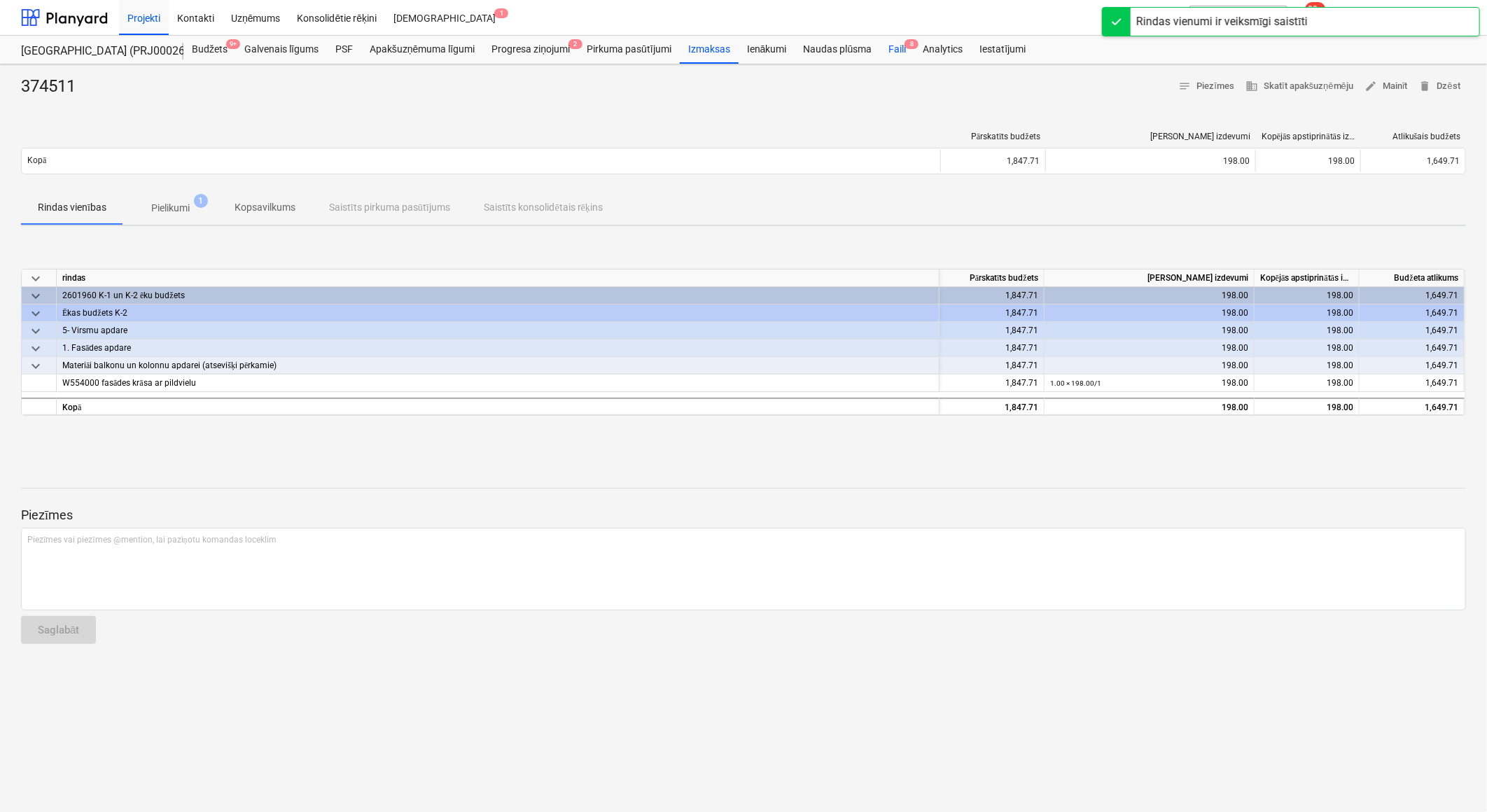
click at [899, 49] on div "Faili 8" at bounding box center [897, 49] width 34 height 28
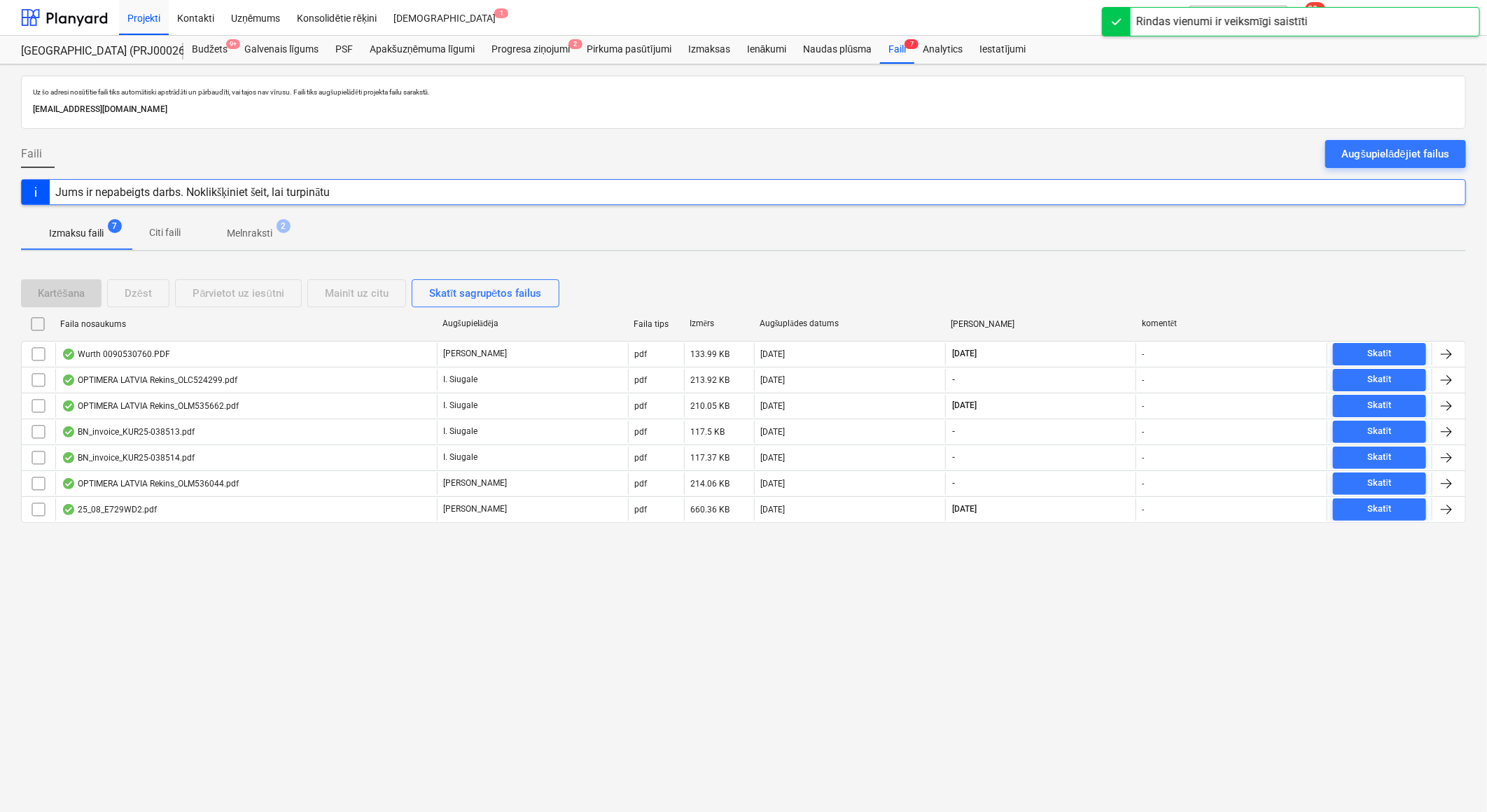
click at [261, 227] on p "Melnraksti" at bounding box center [250, 233] width 46 height 14
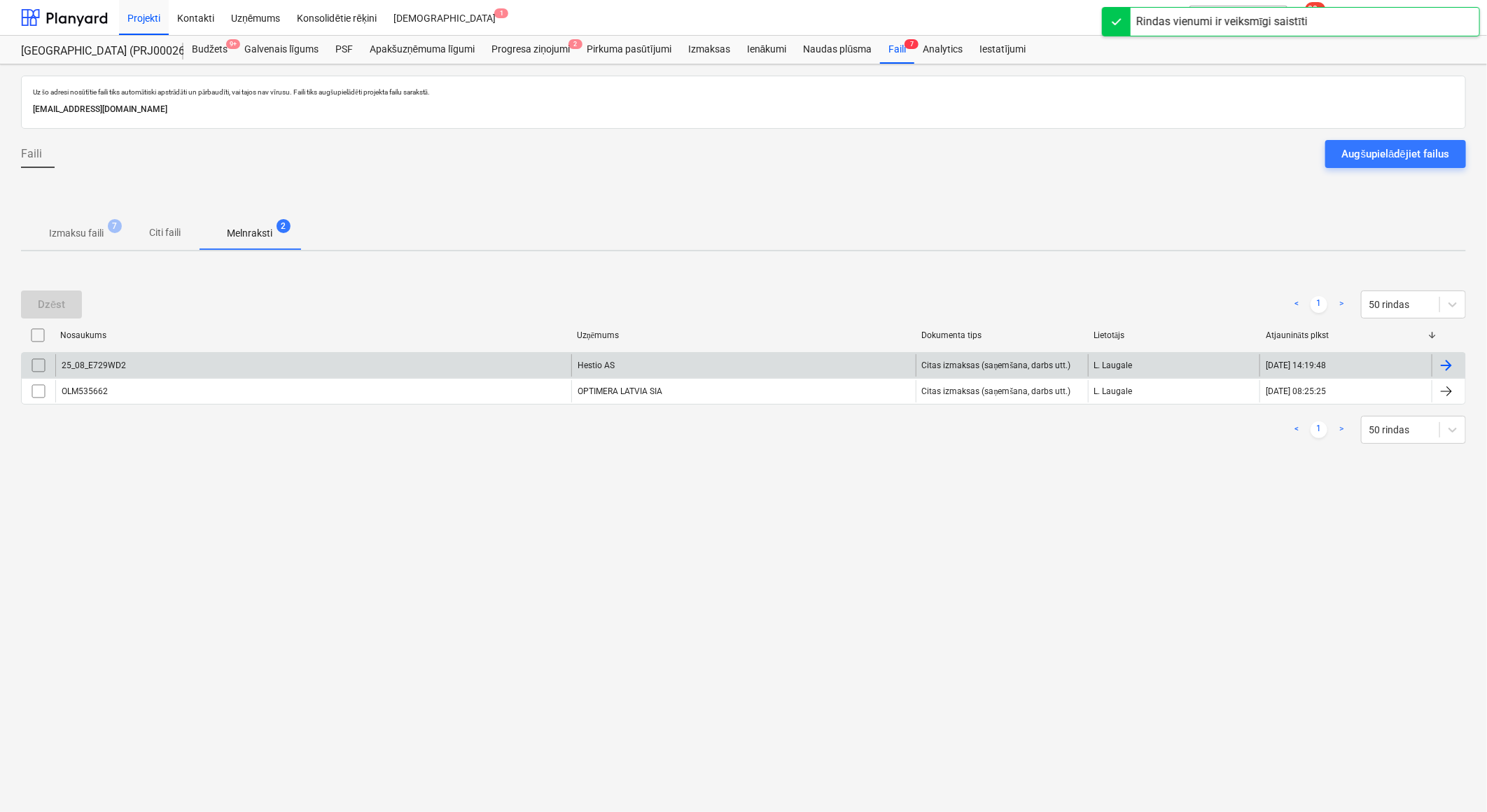
click at [672, 367] on div "Hestio AS" at bounding box center [744, 365] width 344 height 23
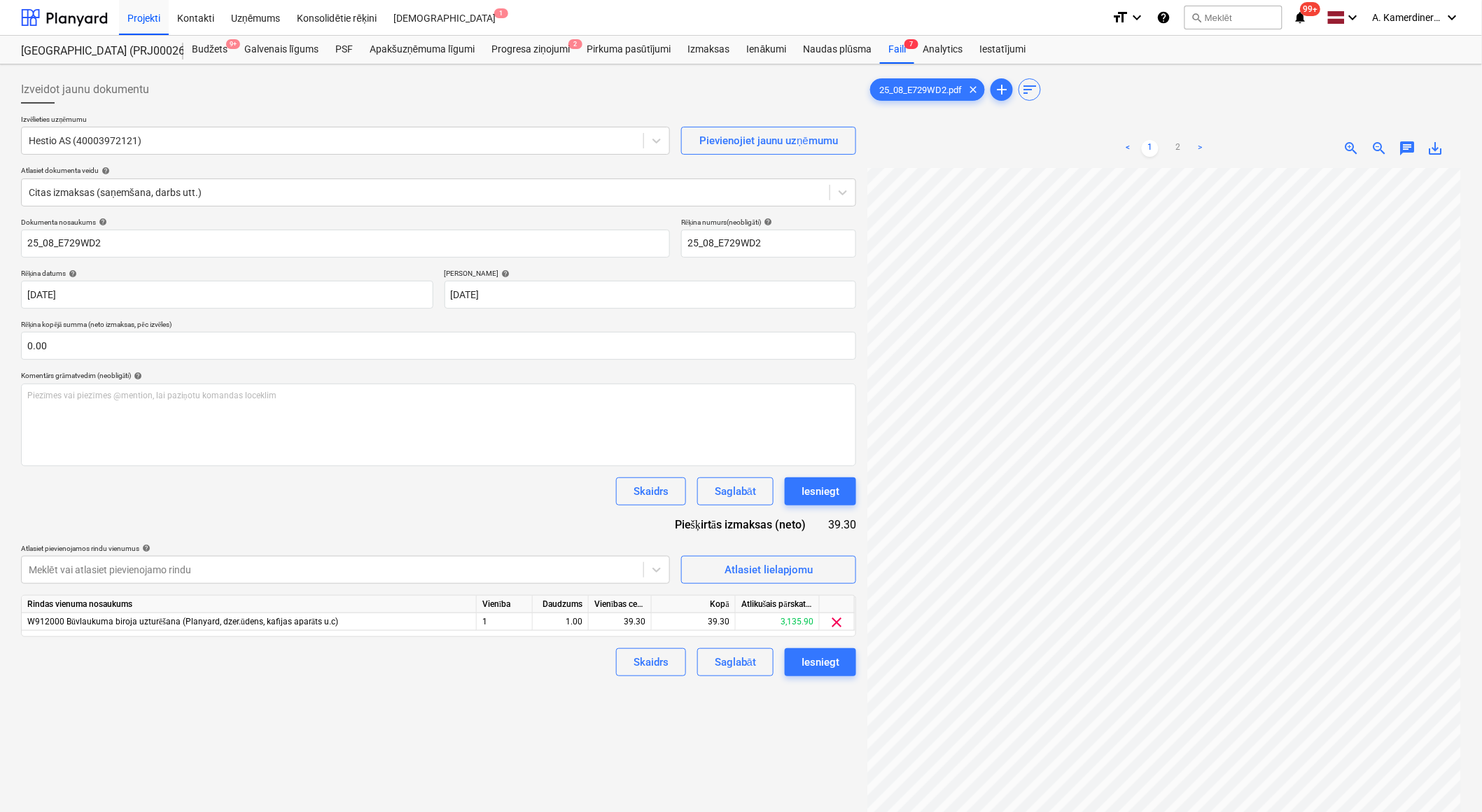
scroll to position [121, 38]
click at [1182, 145] on link "2" at bounding box center [1179, 148] width 17 height 17
click at [1153, 145] on link "1" at bounding box center [1151, 148] width 17 height 17
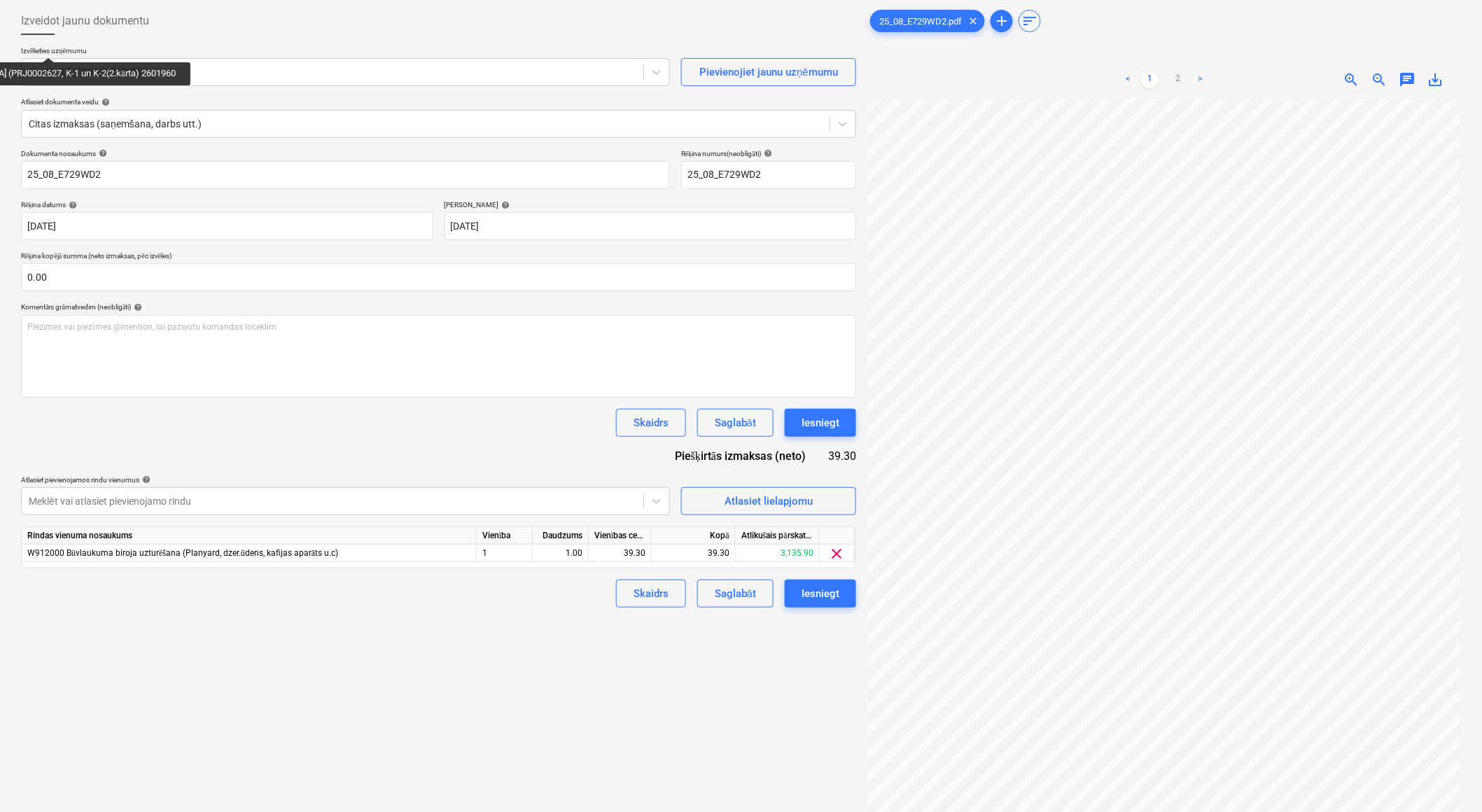
scroll to position [0, 0]
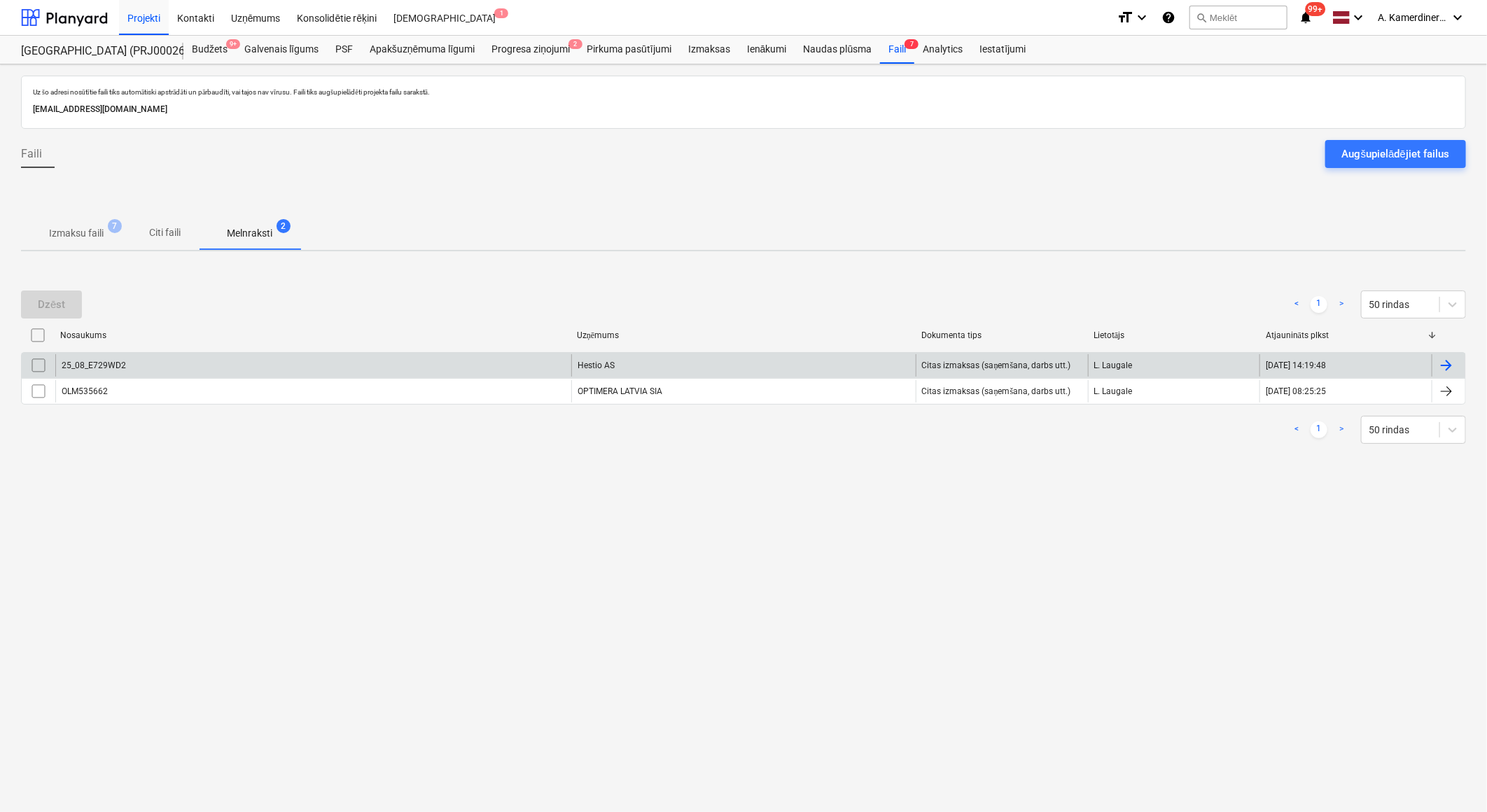
click at [43, 362] on input "checkbox" at bounding box center [39, 365] width 23 height 23
click at [51, 302] on div "Dzēst" at bounding box center [51, 304] width 28 height 18
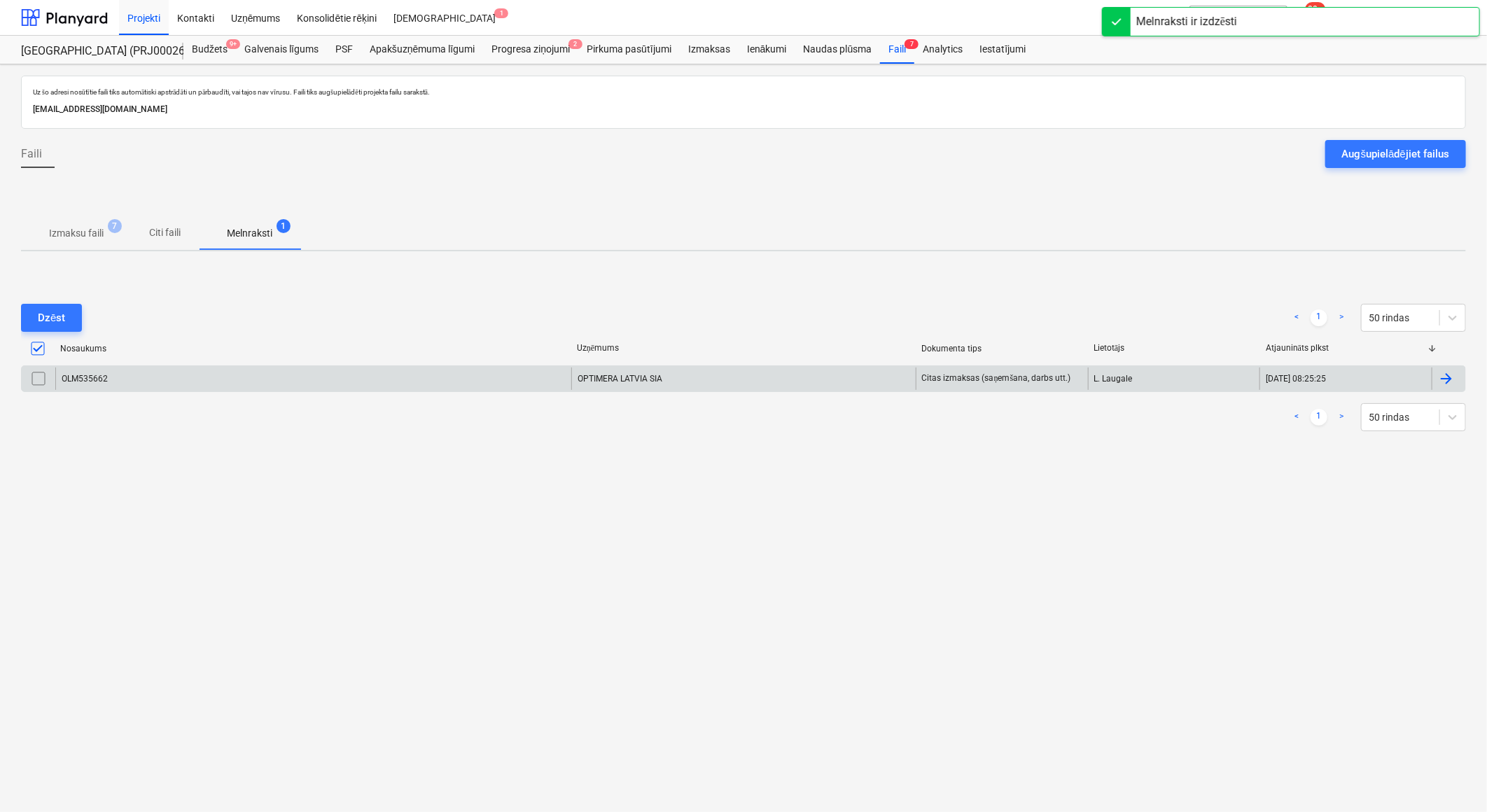
click at [611, 378] on div "OPTIMERA LATVIA SIA" at bounding box center [744, 378] width 344 height 23
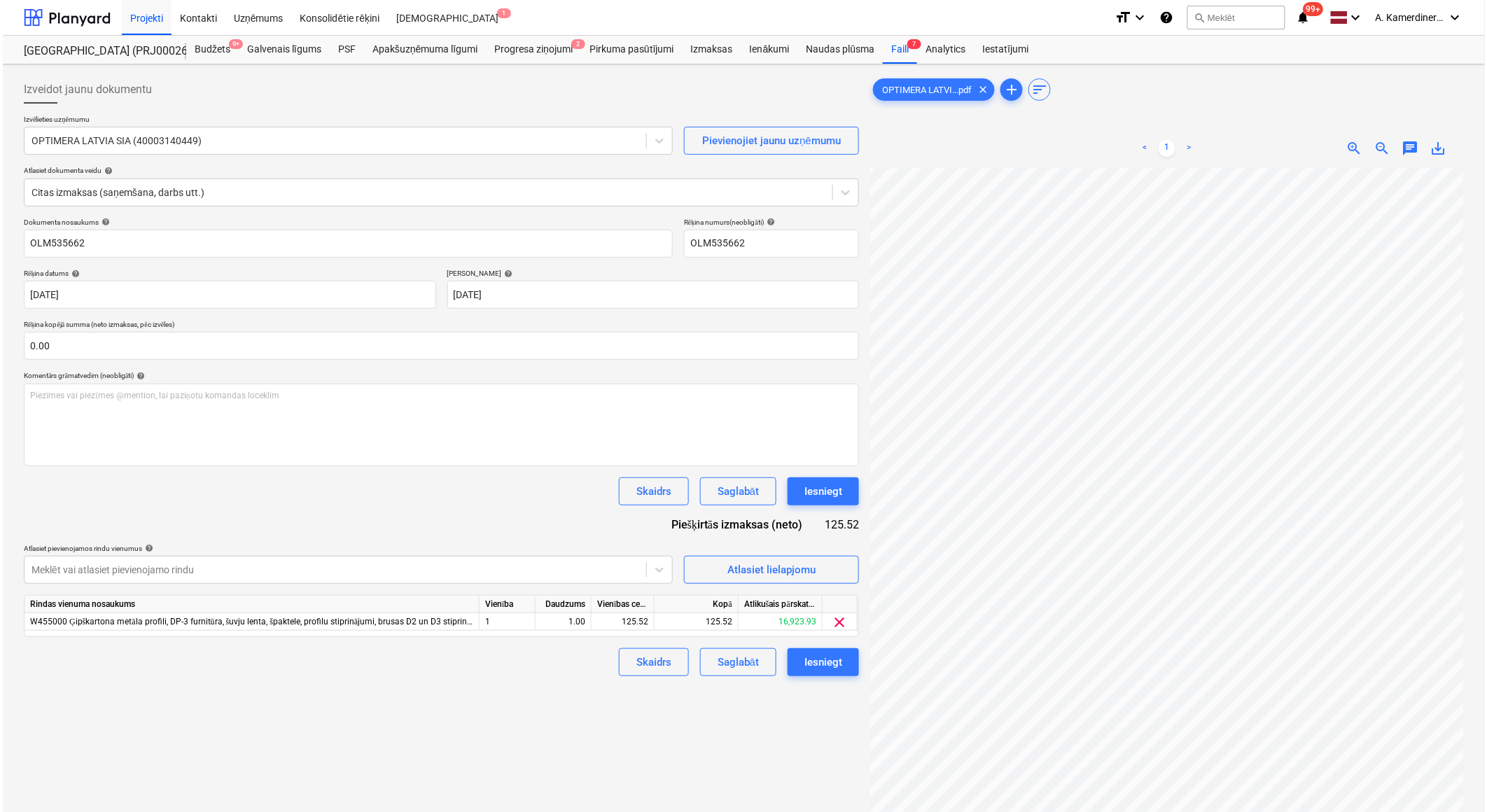
scroll to position [57, 38]
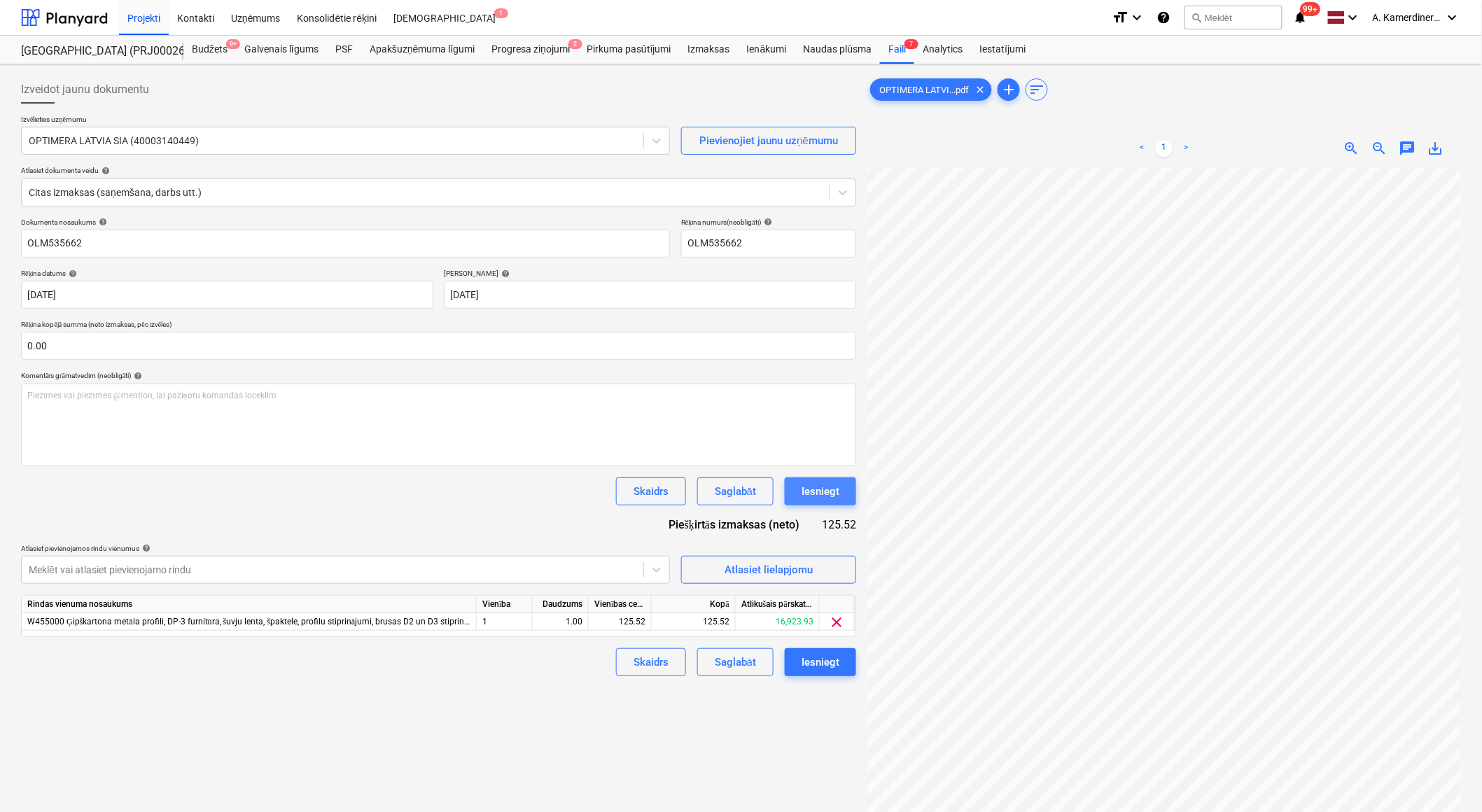
click at [817, 491] on div "Iesniegt" at bounding box center [821, 491] width 38 height 18
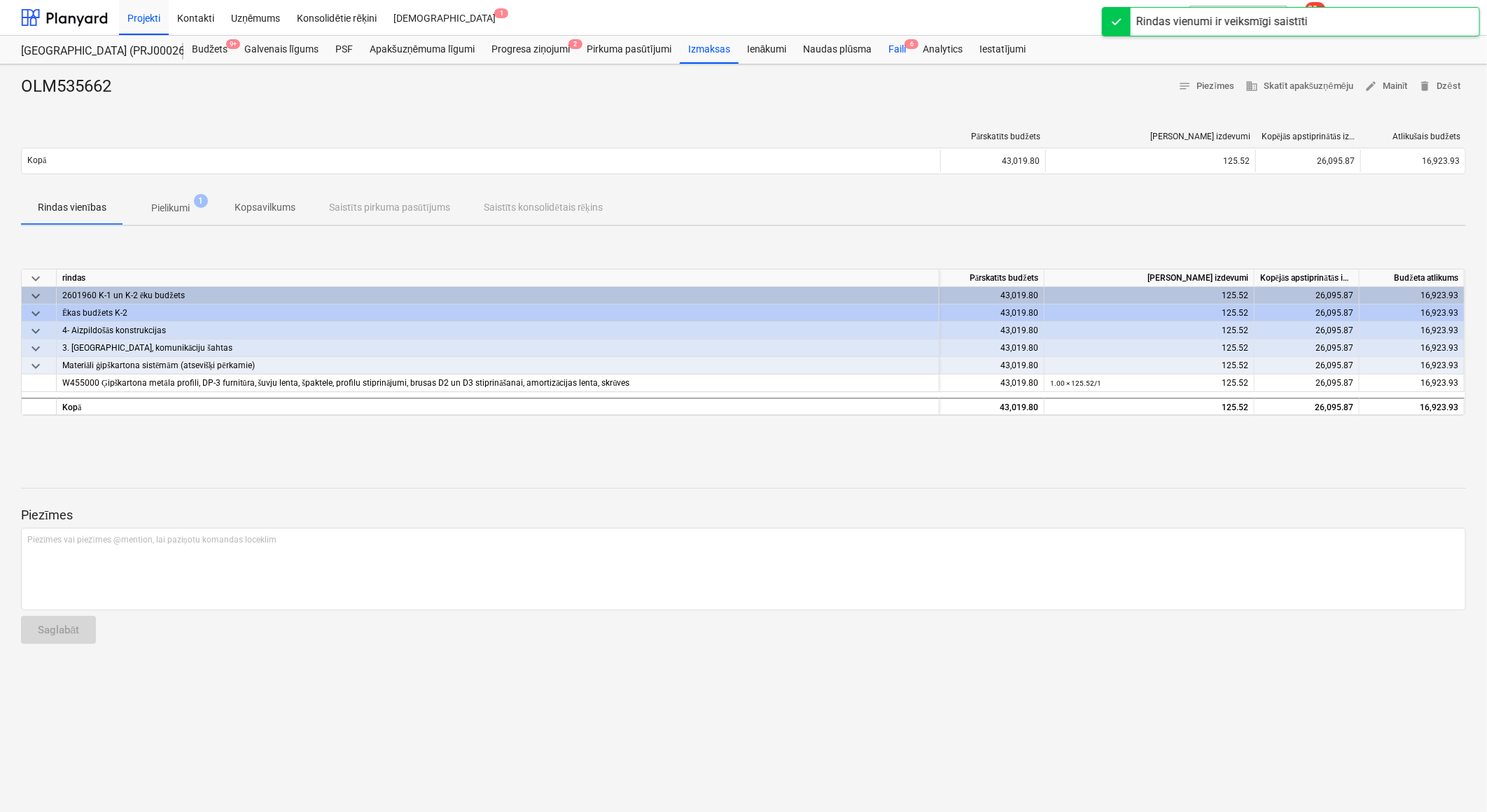
click at [899, 50] on div "Faili 6" at bounding box center [897, 49] width 34 height 28
